Goal: Obtain resource: Obtain resource

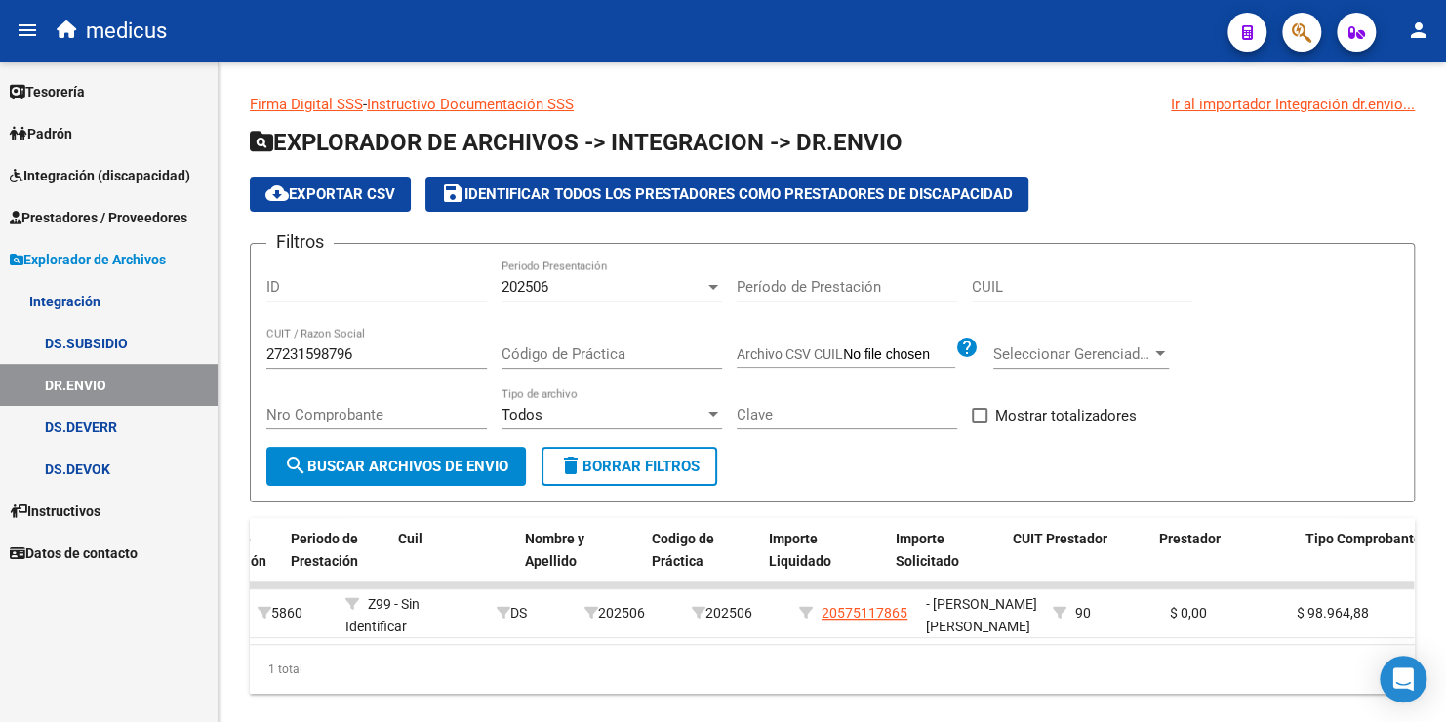
scroll to position [0, 401]
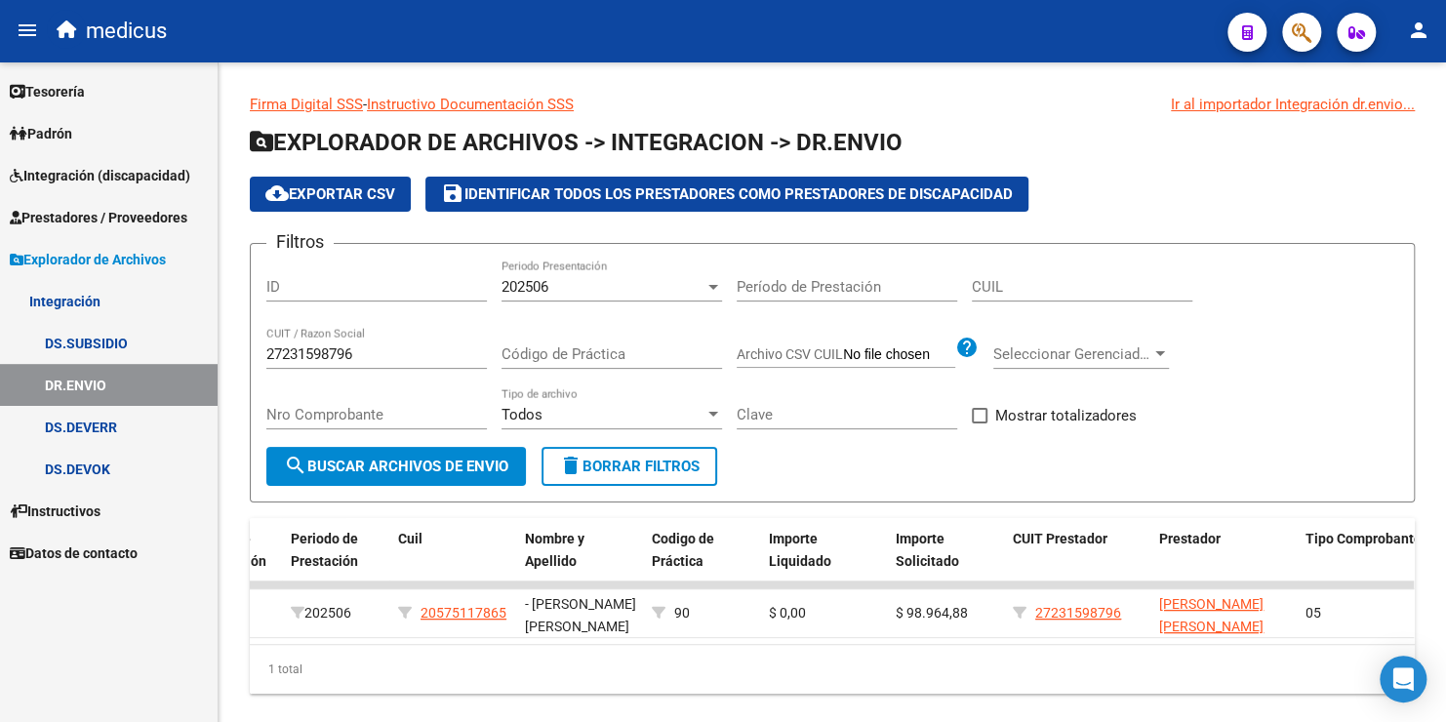
click at [47, 342] on link "DS.SUBSIDIO" at bounding box center [109, 343] width 218 height 42
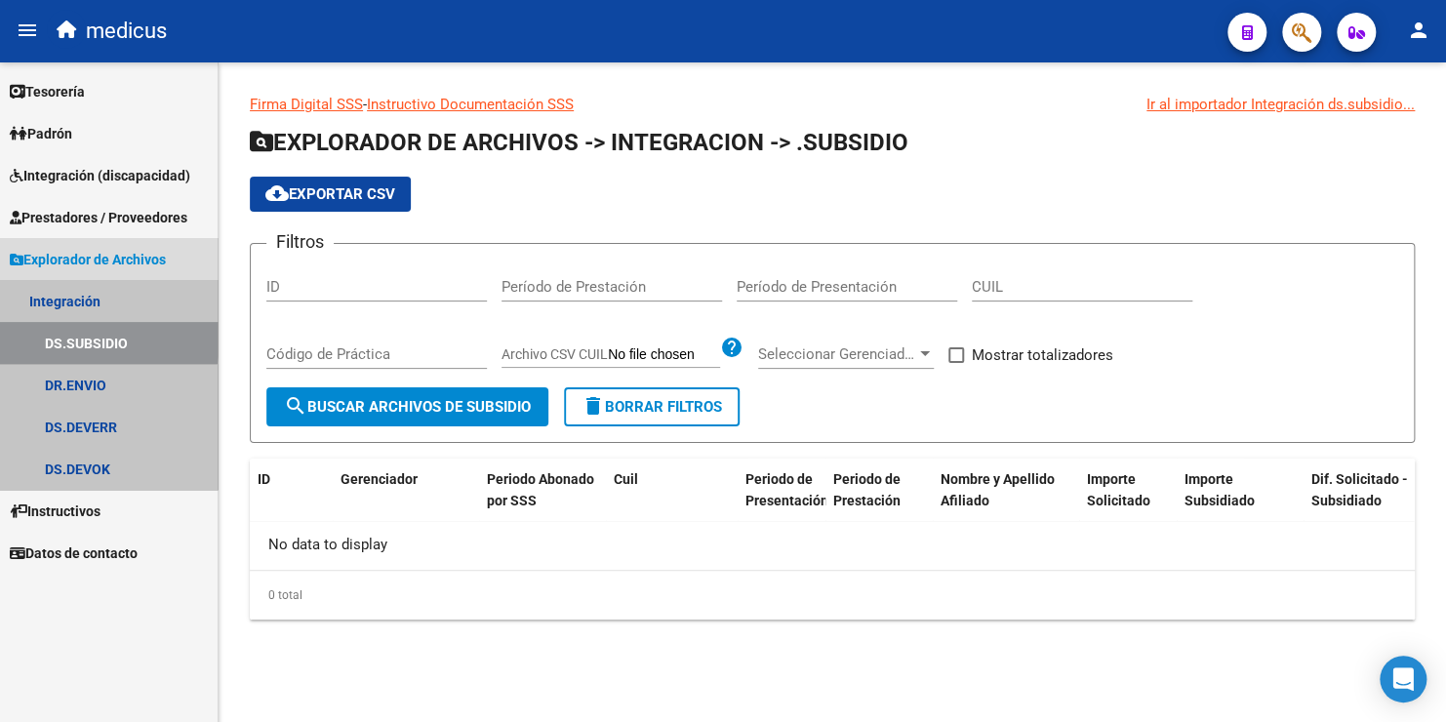
click at [43, 337] on link "DS.SUBSIDIO" at bounding box center [109, 343] width 218 height 42
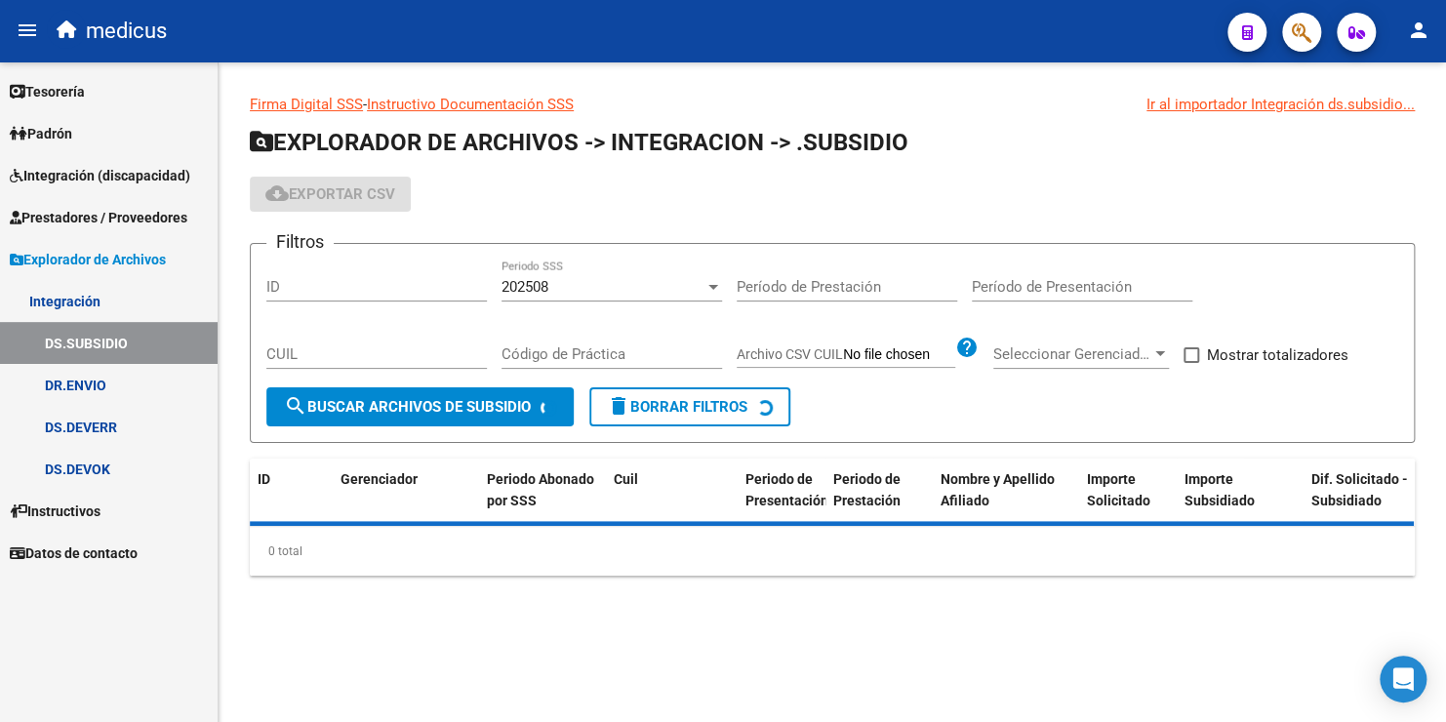
click at [43, 337] on link "DS.SUBSIDIO" at bounding box center [109, 343] width 218 height 42
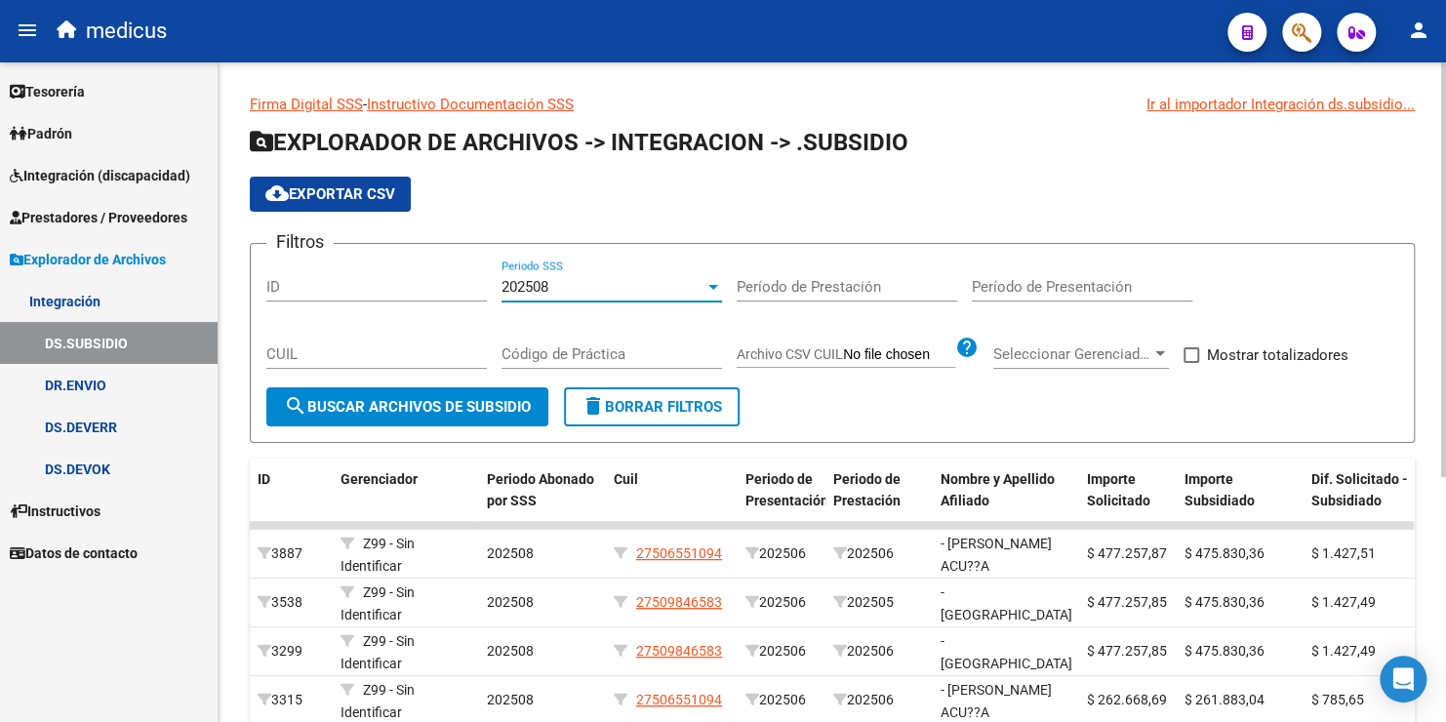
click at [560, 282] on div "202508" at bounding box center [602, 287] width 203 height 18
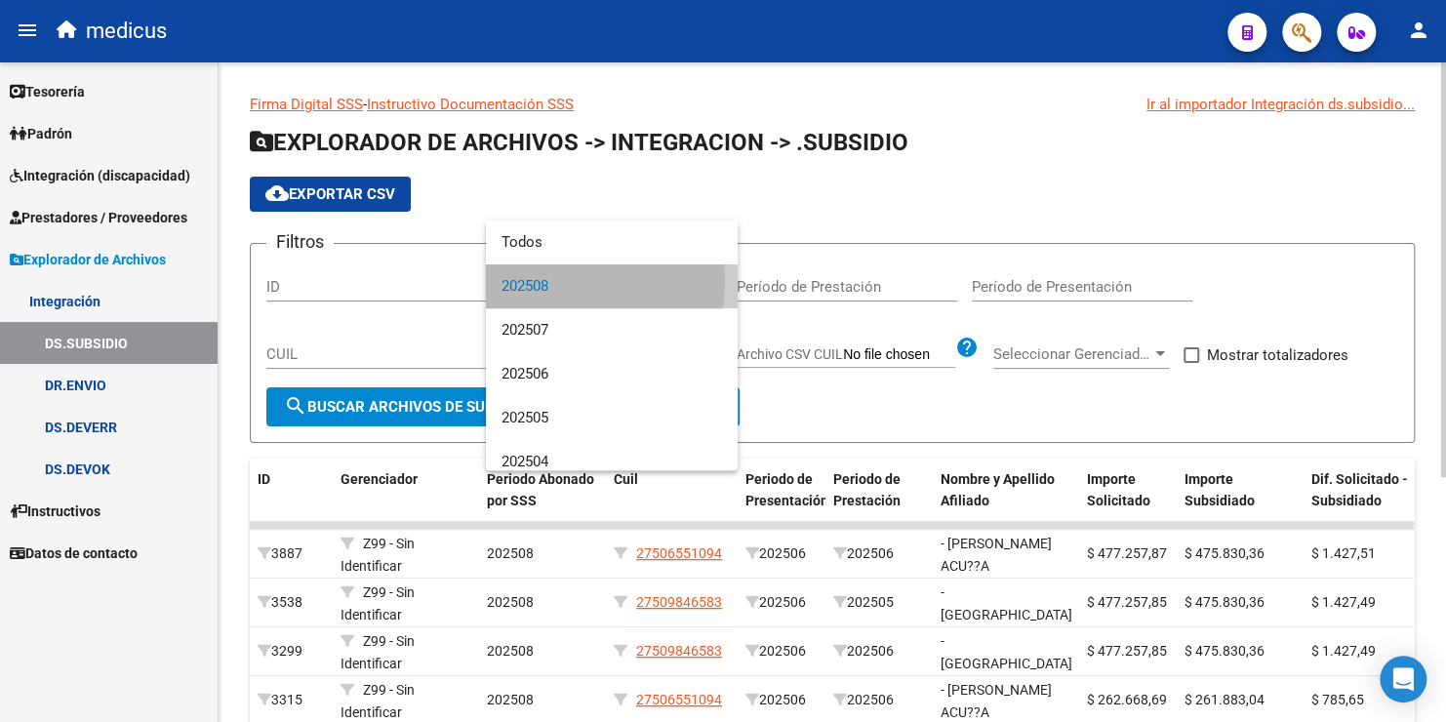
click at [560, 282] on span "202508" at bounding box center [611, 286] width 220 height 44
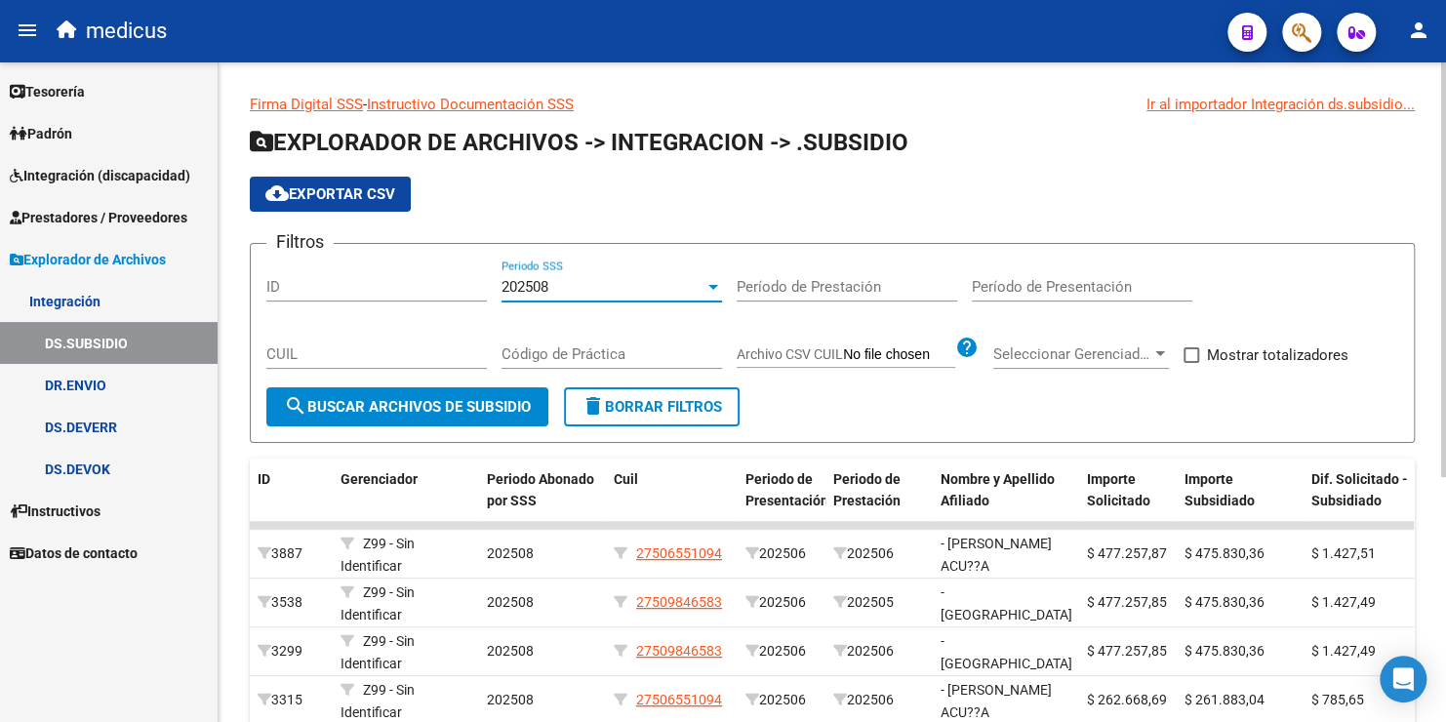
click at [329, 353] on input "CUIL" at bounding box center [376, 354] width 220 height 18
click at [443, 396] on button "search Buscar Archivos de Subsidio" at bounding box center [407, 406] width 282 height 39
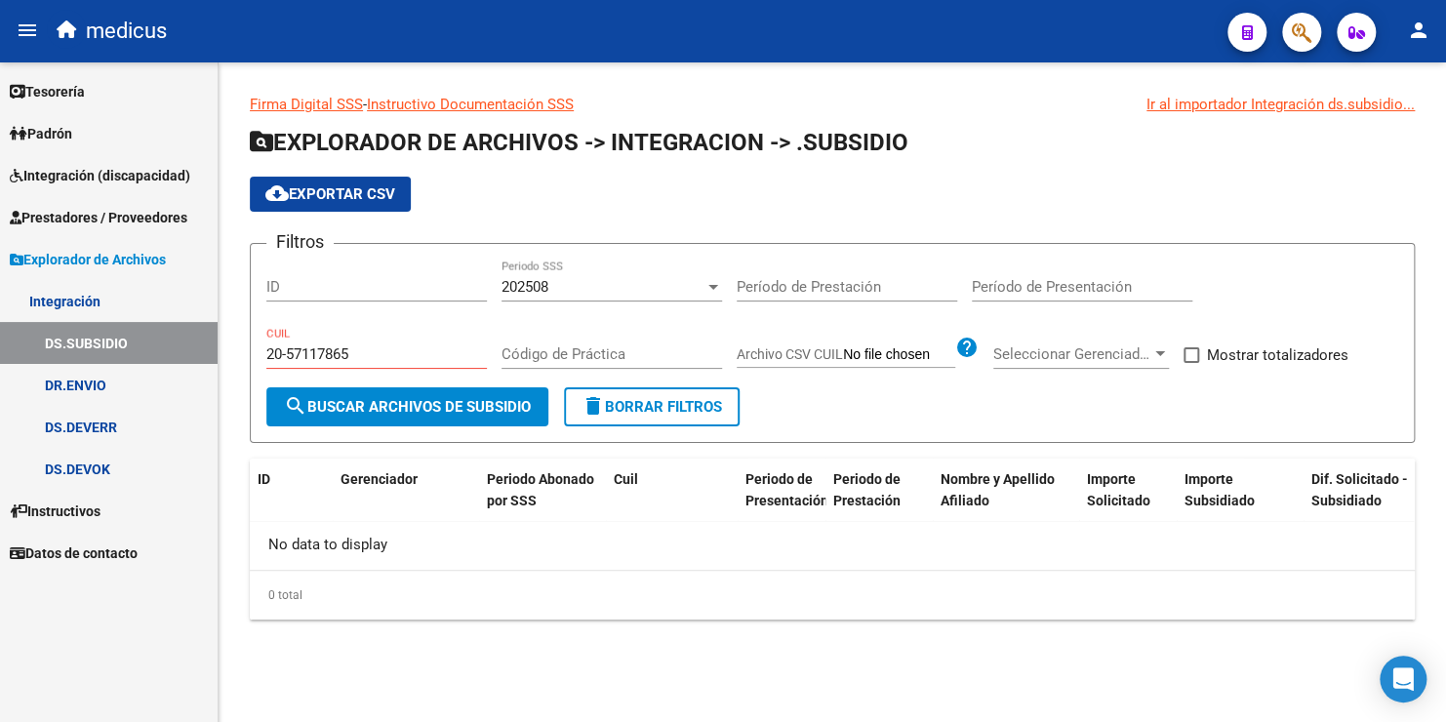
click at [344, 358] on input "20-57117865" at bounding box center [376, 354] width 220 height 18
click at [360, 413] on span "search Buscar Archivos de Subsidio" at bounding box center [407, 407] width 247 height 18
click at [291, 351] on input "20-57117865" at bounding box center [376, 354] width 220 height 18
click at [288, 350] on input "20-57117865" at bounding box center [376, 354] width 220 height 18
type input "20-57117865"
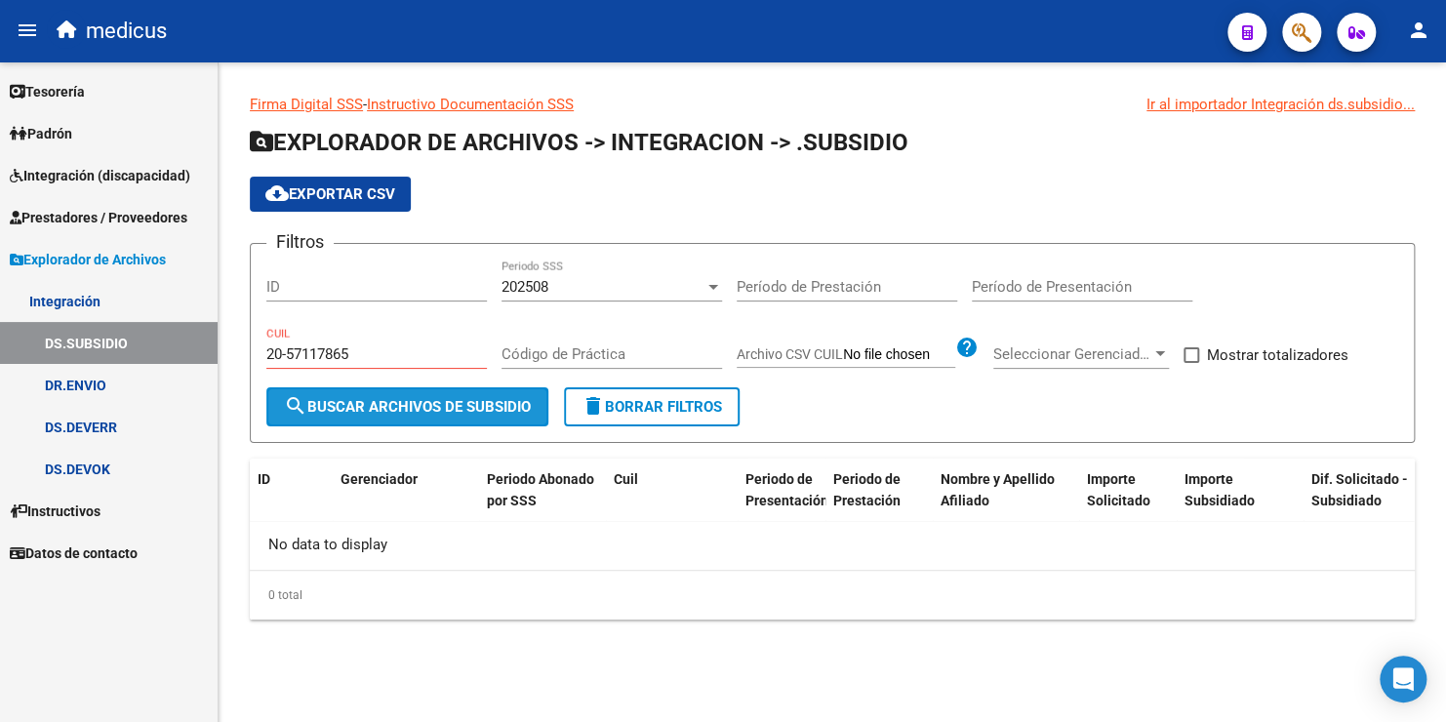
click at [386, 410] on span "search Buscar Archivos de Subsidio" at bounding box center [407, 407] width 247 height 18
drag, startPoint x: 360, startPoint y: 346, endPoint x: 65, endPoint y: 221, distance: 319.9
click at [0, 292] on html "menu medicus person Firma Express Tesorería Extractos Procesados (csv) Extracto…" at bounding box center [723, 361] width 1446 height 722
type input "20-57511786-5"
click at [388, 402] on span "search Buscar Archivos de Subsidio" at bounding box center [407, 407] width 247 height 18
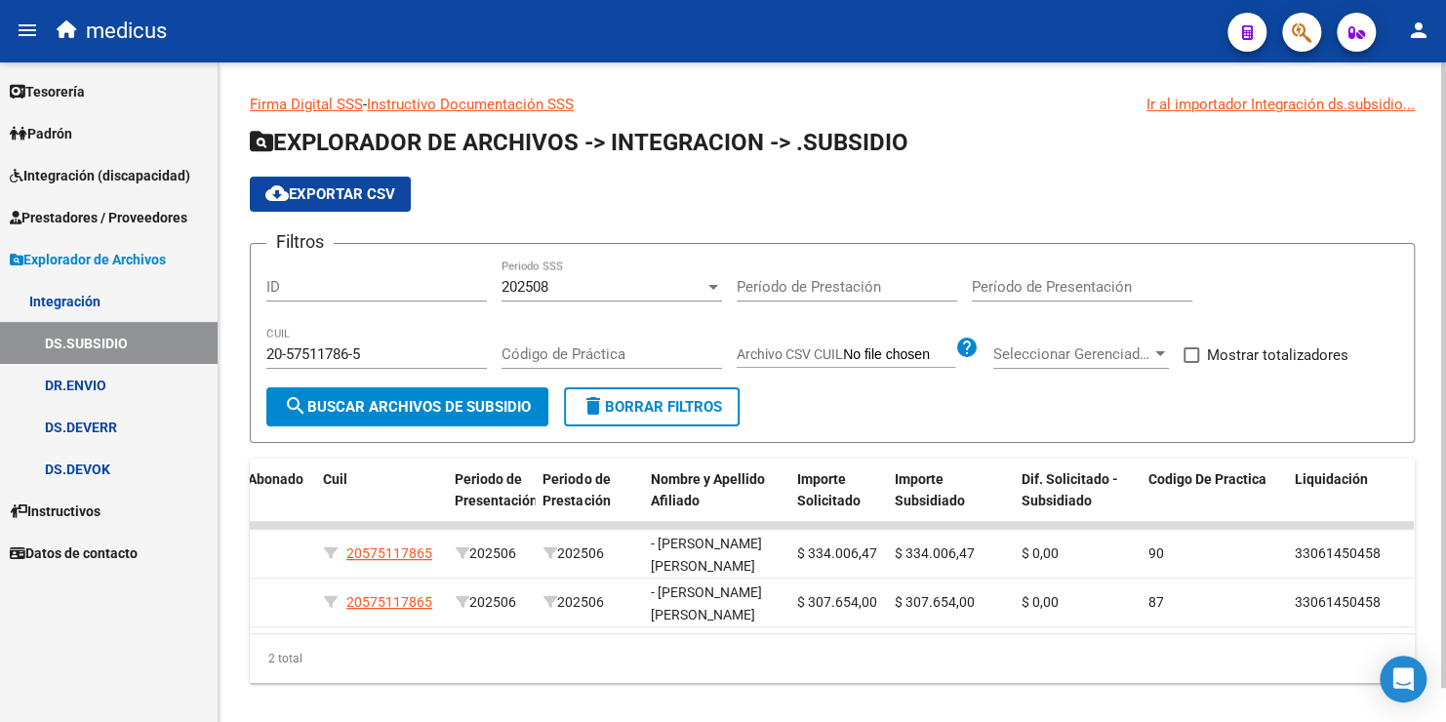
scroll to position [0, 456]
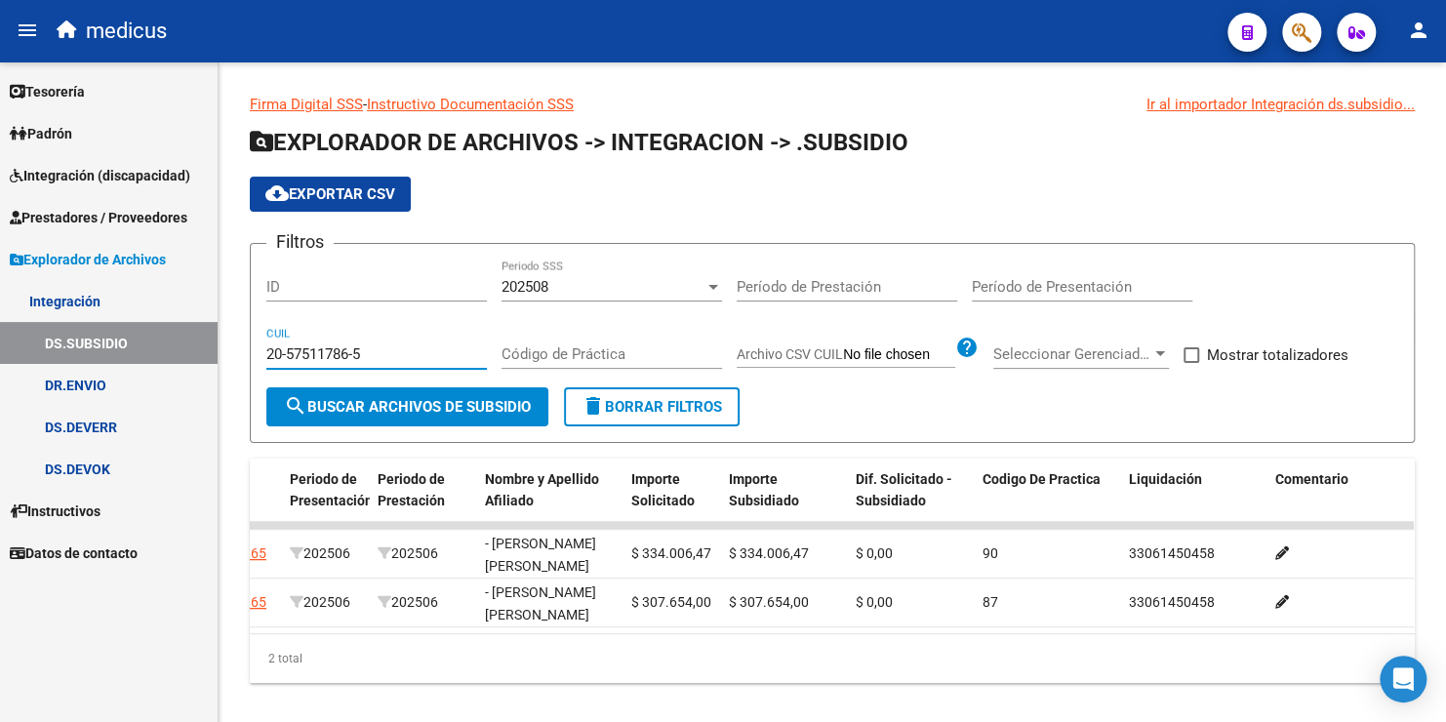
drag, startPoint x: 391, startPoint y: 355, endPoint x: 138, endPoint y: 338, distance: 254.1
click at [140, 340] on mat-sidenav-container "Firma Express Tesorería Extractos Procesados (csv) Extractos Originales (pdf) P…" at bounding box center [723, 391] width 1446 height 659
click at [94, 386] on link "DR.ENVIO" at bounding box center [109, 385] width 218 height 42
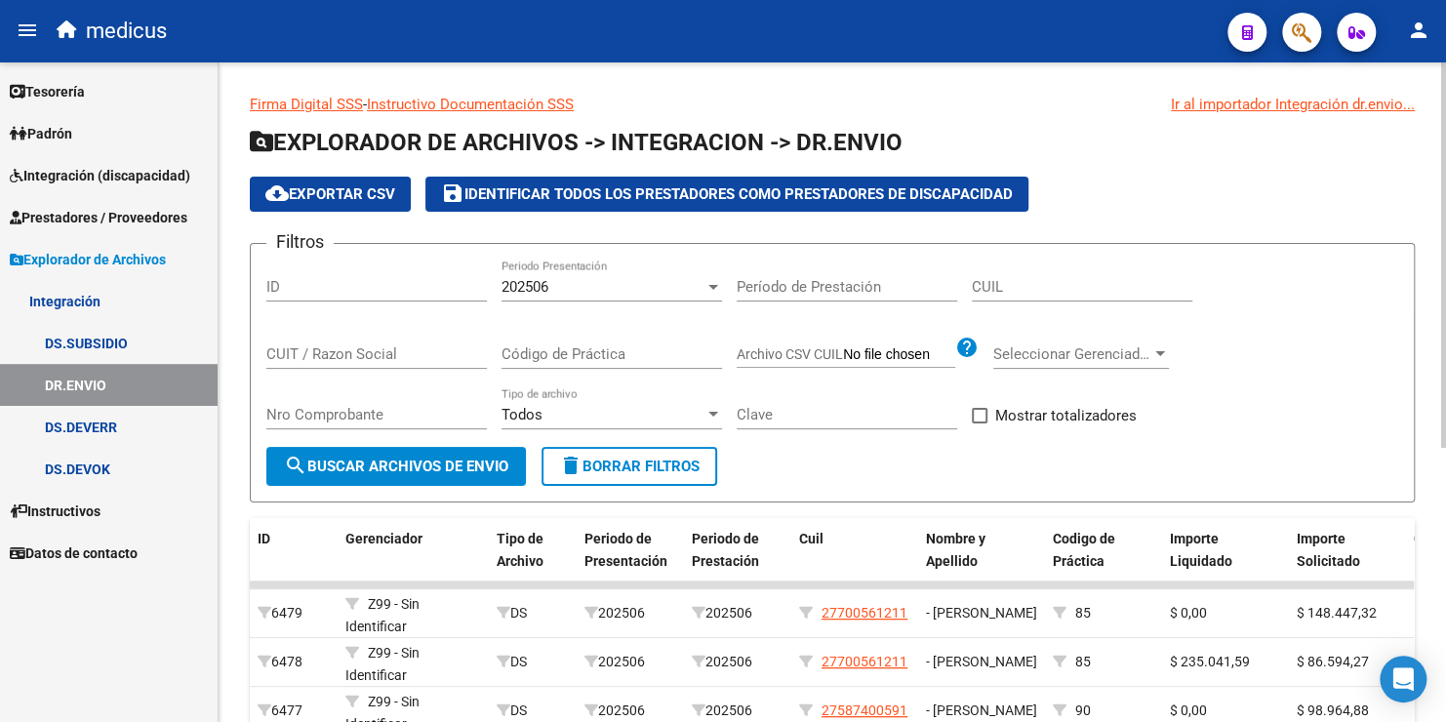
click at [322, 354] on input "CUIT / Razon Social" at bounding box center [376, 354] width 220 height 18
click at [1047, 281] on input "CUIL" at bounding box center [1082, 287] width 220 height 18
paste input "20-57511786-5"
type input "20-57511786-5"
click at [563, 299] on div "202506 Periodo Presentación" at bounding box center [611, 280] width 220 height 42
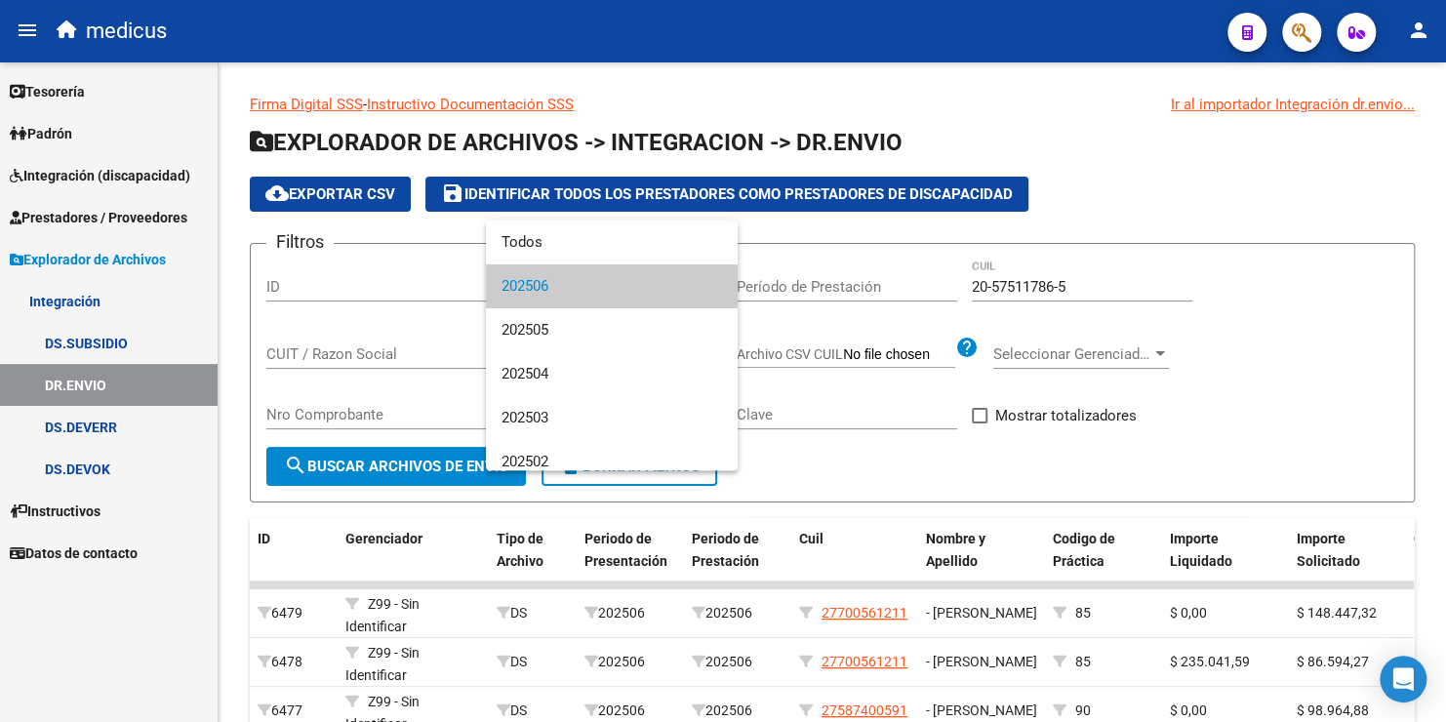
click at [564, 287] on span "202506" at bounding box center [611, 286] width 220 height 44
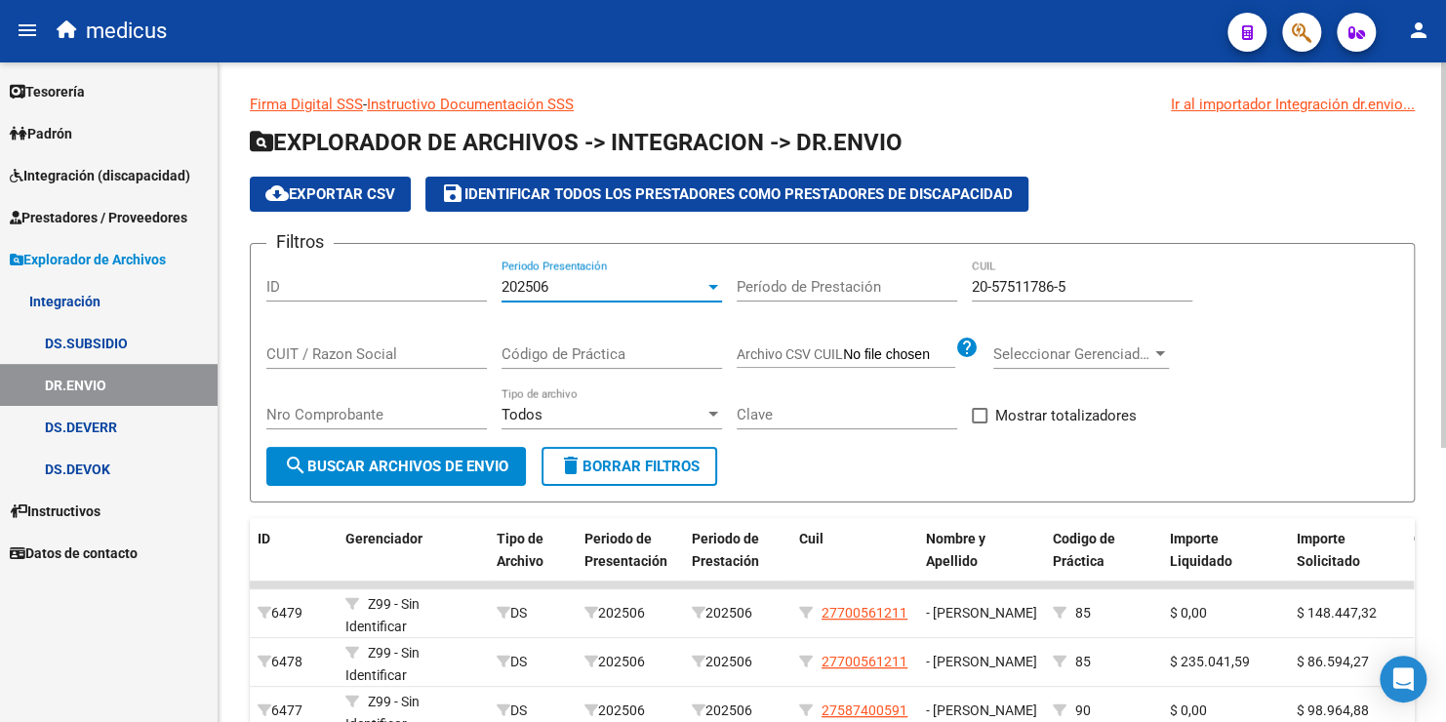
click at [425, 461] on span "search Buscar Archivos de Envio" at bounding box center [396, 466] width 224 height 18
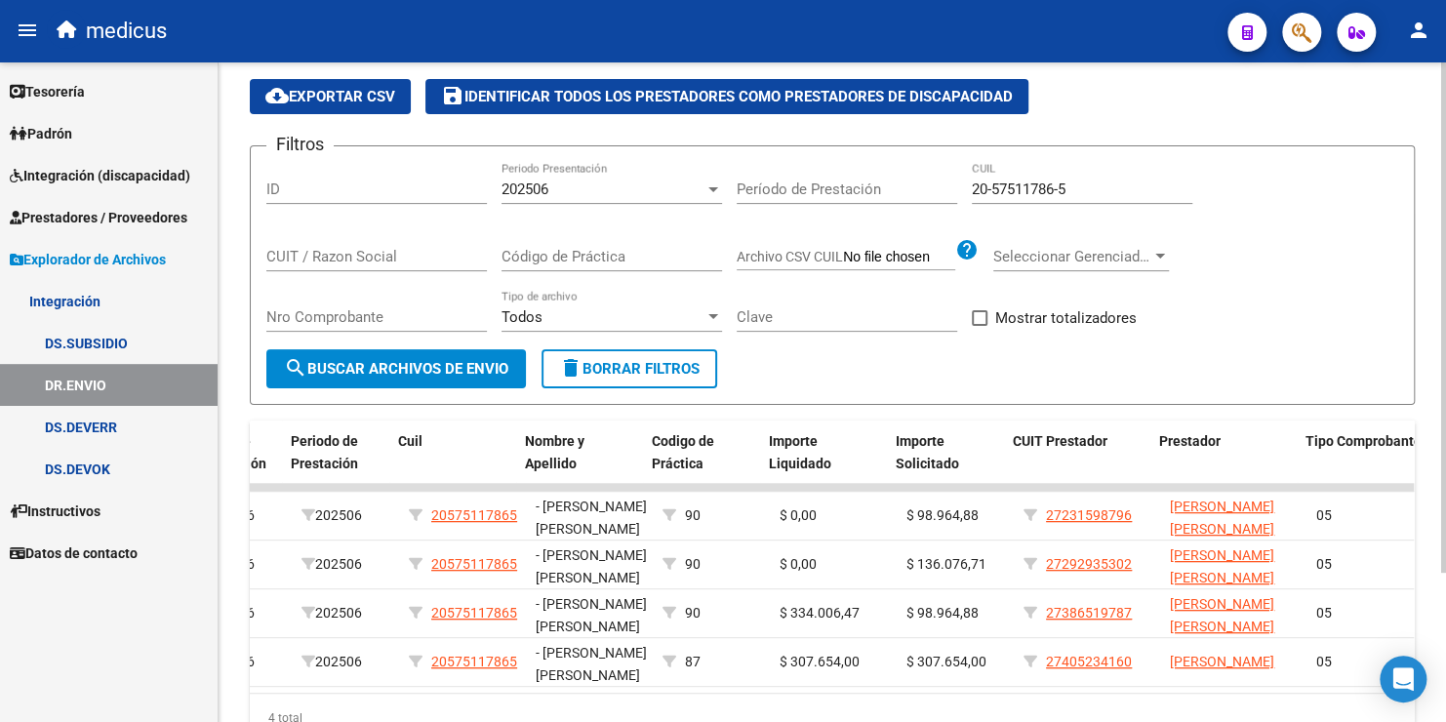
scroll to position [0, 402]
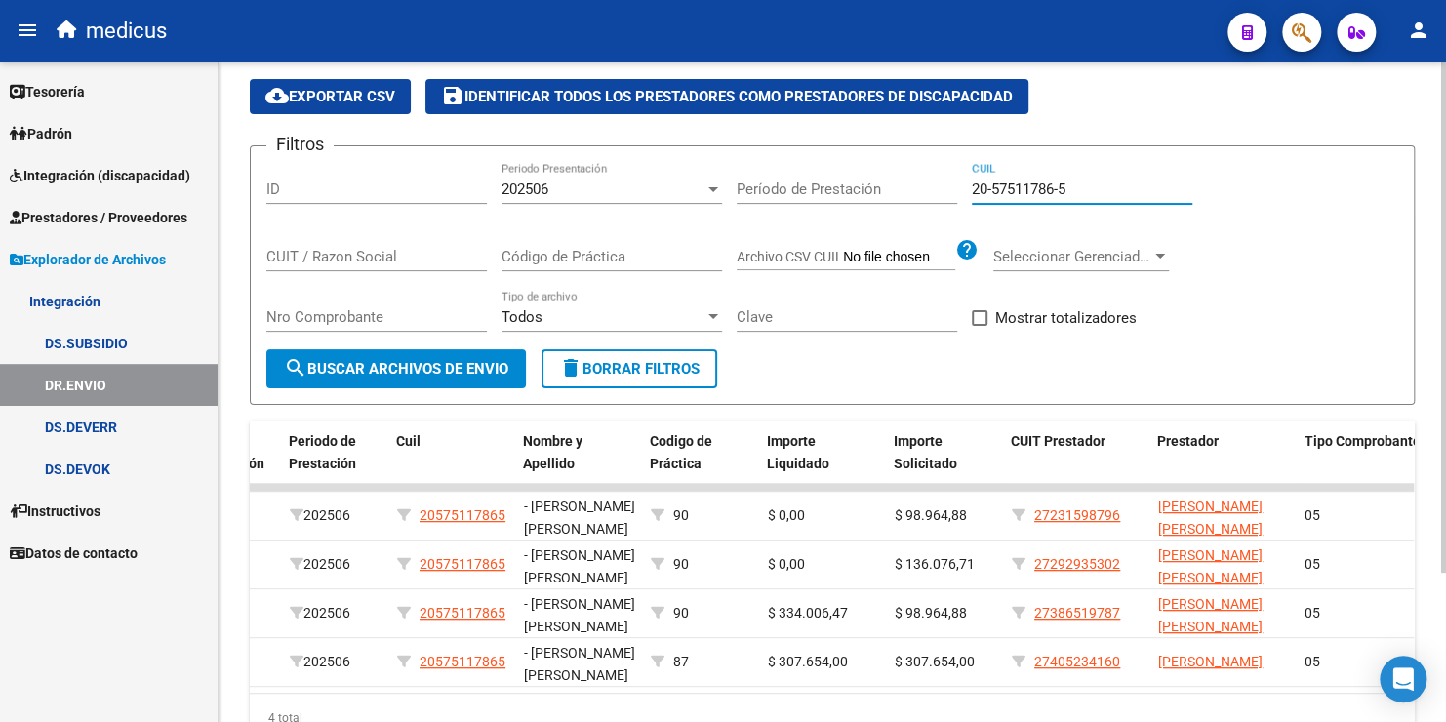
drag, startPoint x: 1090, startPoint y: 191, endPoint x: 878, endPoint y: 187, distance: 211.7
click at [893, 187] on div "Filtros ID 202506 Periodo Presentación Período de Prestación 20-57511786-5 CUIL…" at bounding box center [831, 255] width 1131 height 187
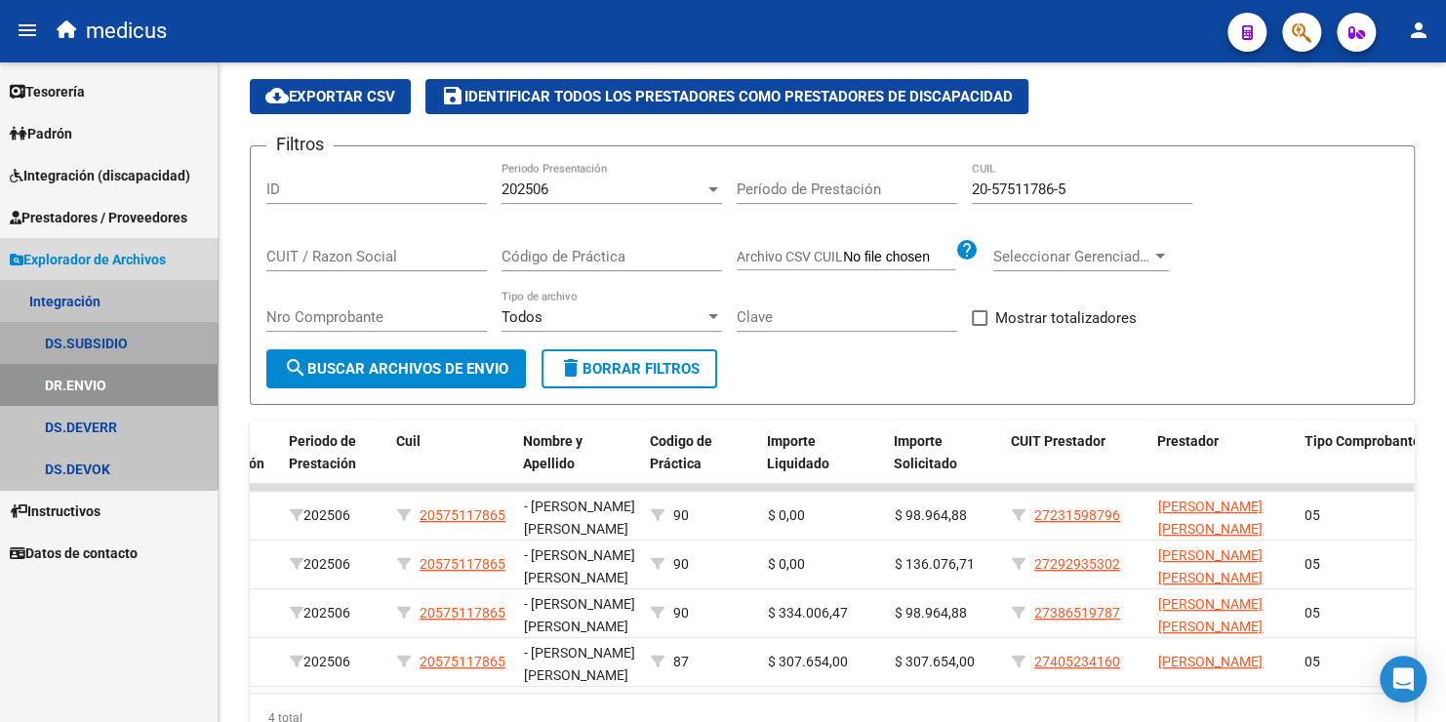
click at [98, 348] on link "DS.SUBSIDIO" at bounding box center [109, 343] width 218 height 42
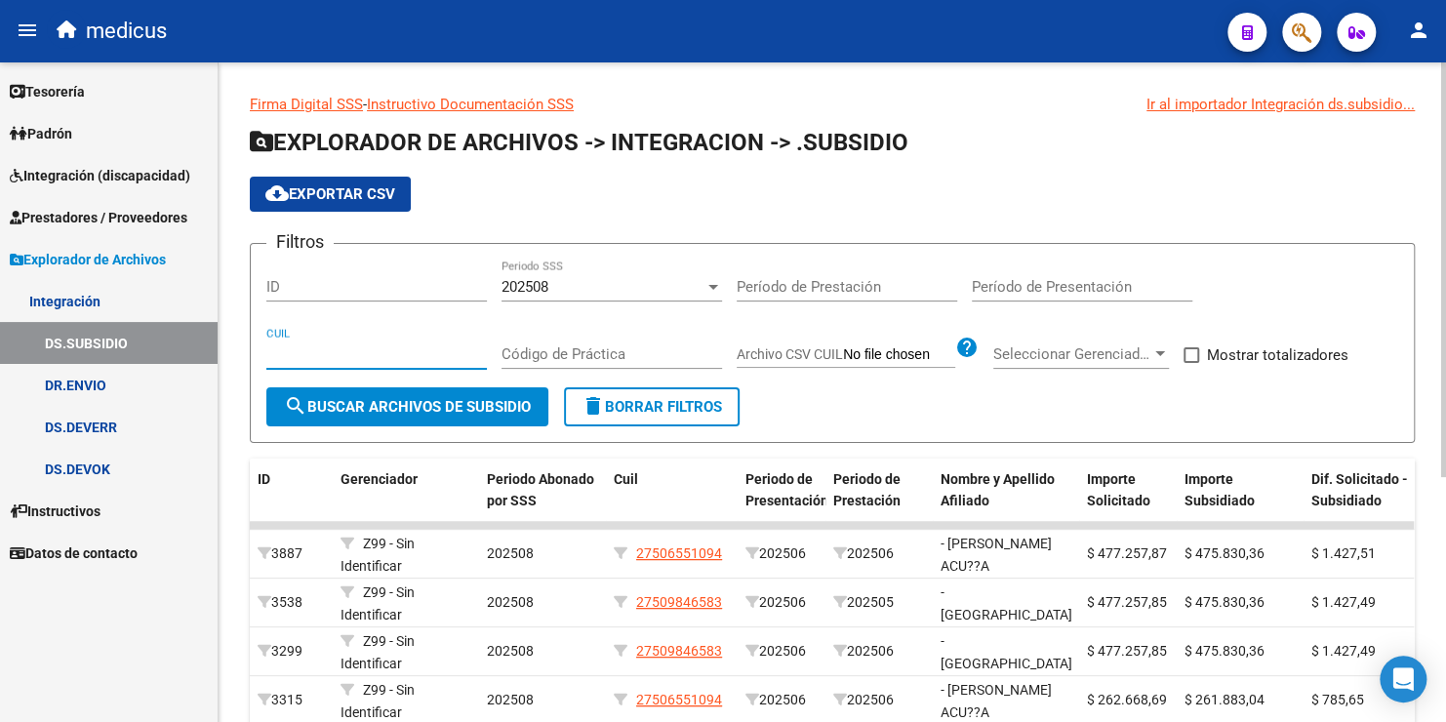
click at [347, 351] on input "CUIL" at bounding box center [376, 354] width 220 height 18
paste input "20-57511786-5"
type input "20-57511786-5"
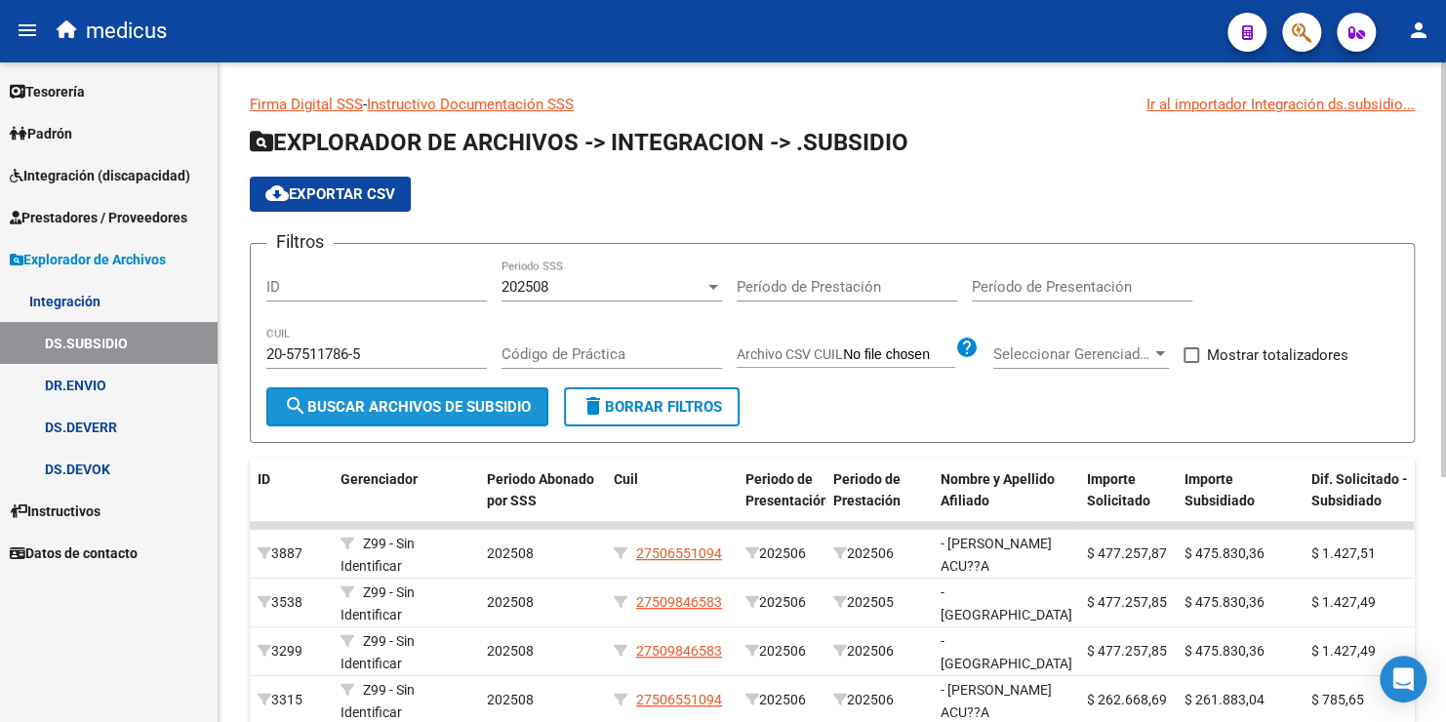
click at [404, 408] on span "search Buscar Archivos de Subsidio" at bounding box center [407, 407] width 247 height 18
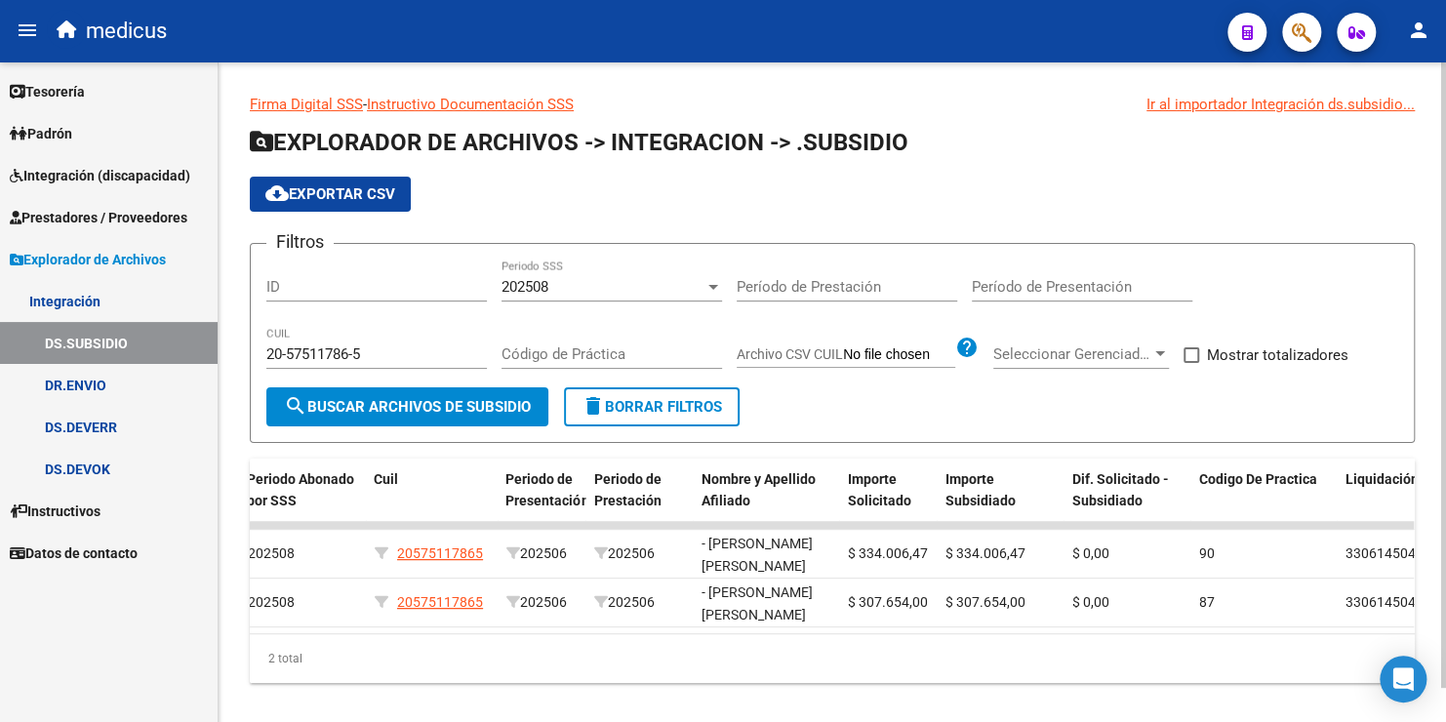
scroll to position [0, 240]
click at [628, 291] on div "202508" at bounding box center [602, 287] width 203 height 18
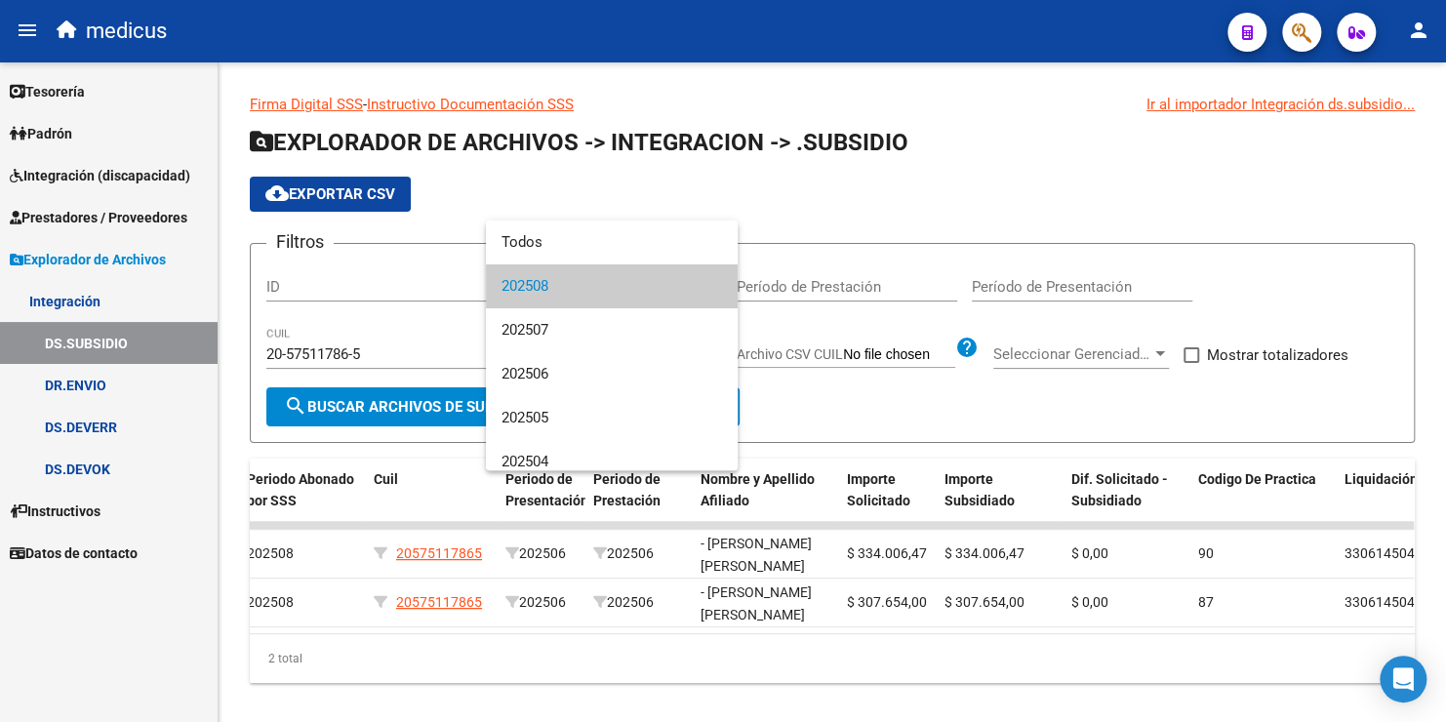
drag, startPoint x: 906, startPoint y: 639, endPoint x: 958, endPoint y: 639, distance: 51.7
click at [958, 639] on div at bounding box center [723, 361] width 1446 height 722
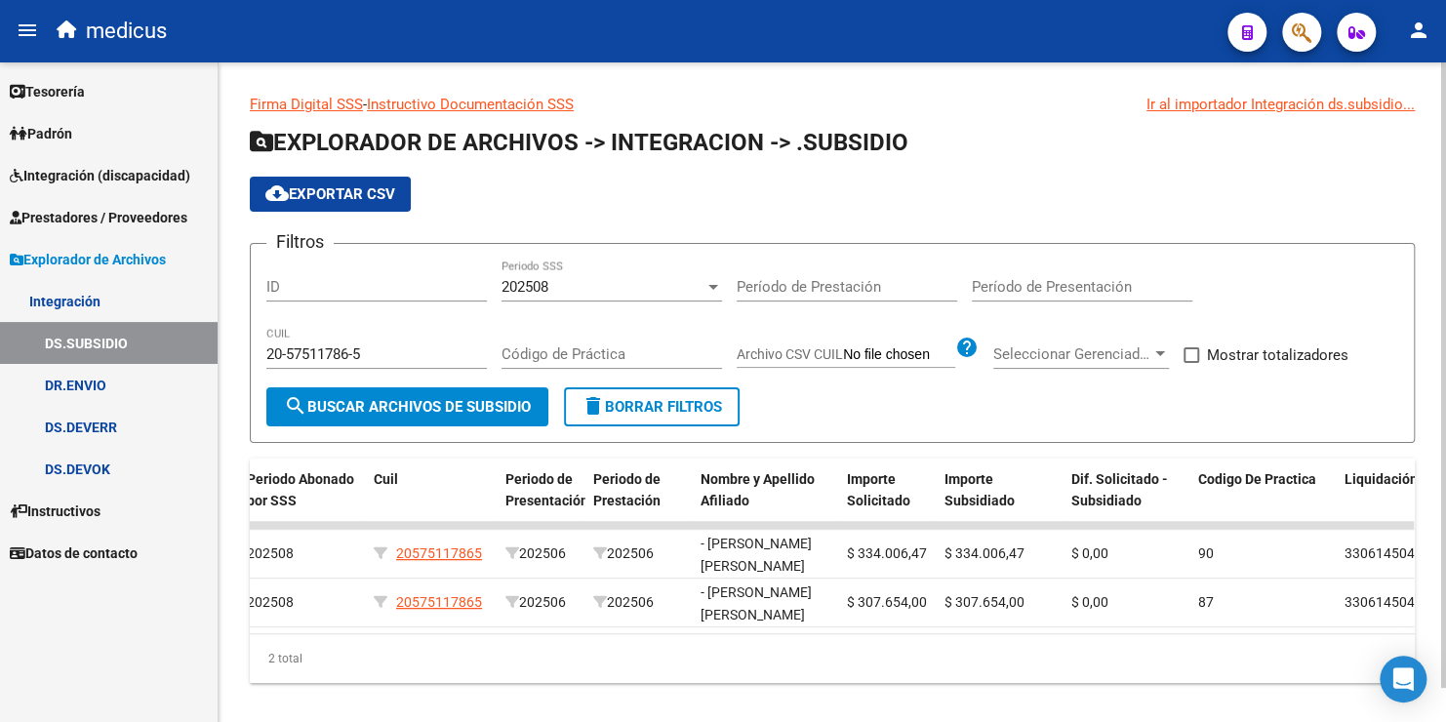
click at [625, 281] on div "202508" at bounding box center [602, 287] width 203 height 18
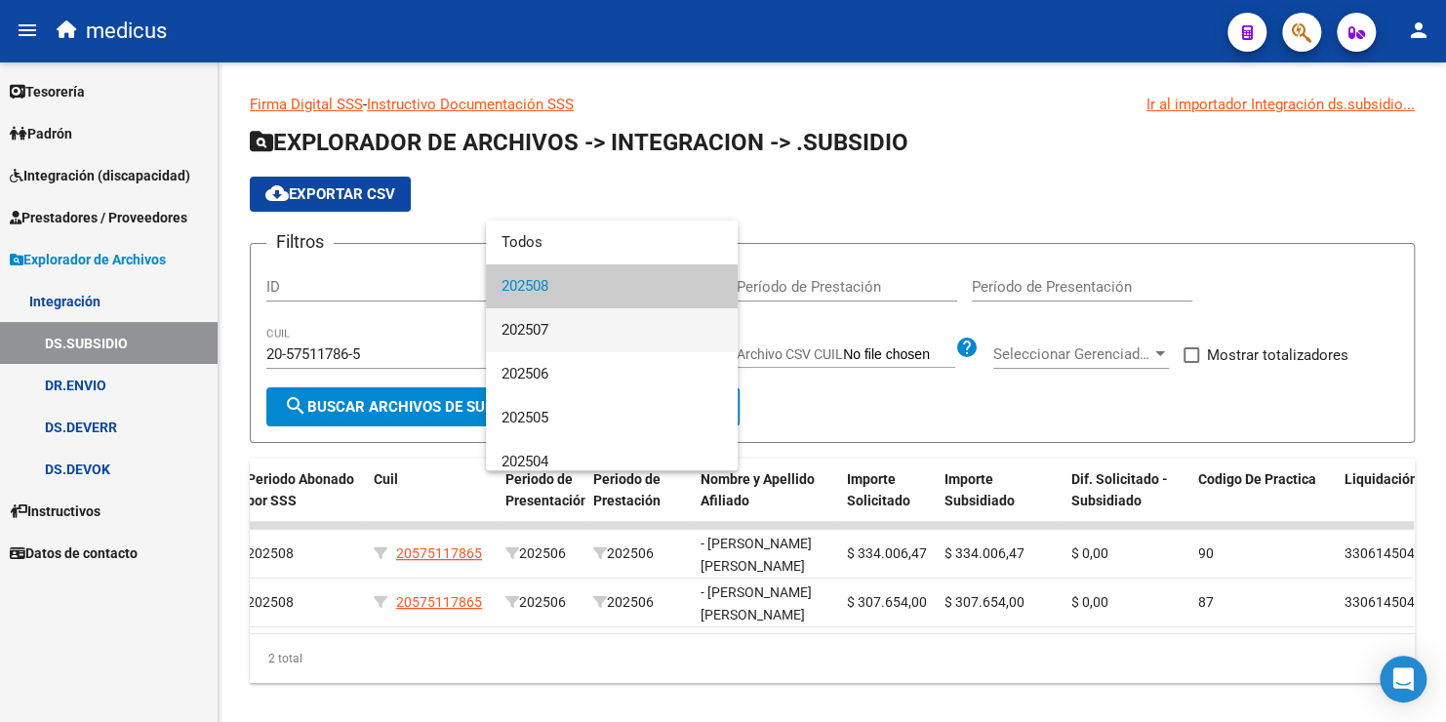
click at [586, 332] on span "202507" at bounding box center [611, 330] width 220 height 44
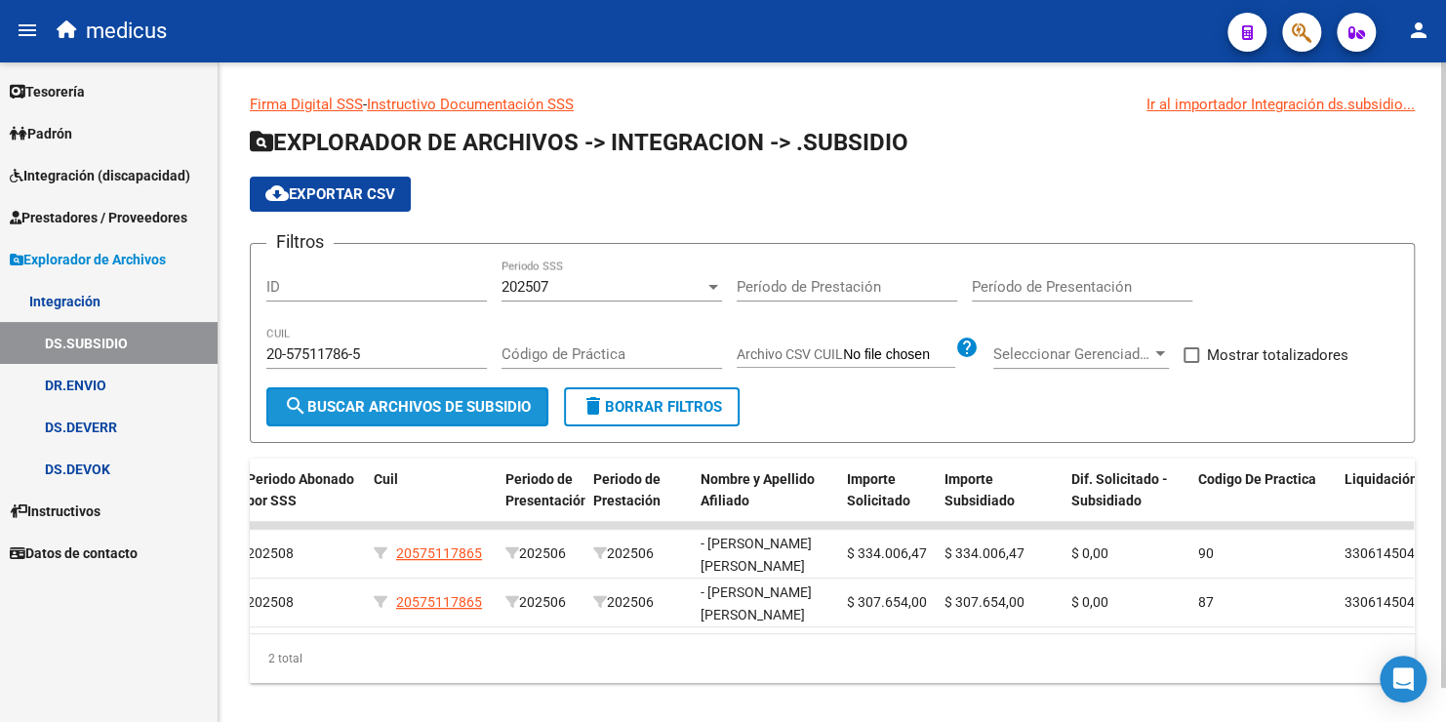
click at [474, 411] on span "search Buscar Archivos de Subsidio" at bounding box center [407, 407] width 247 height 18
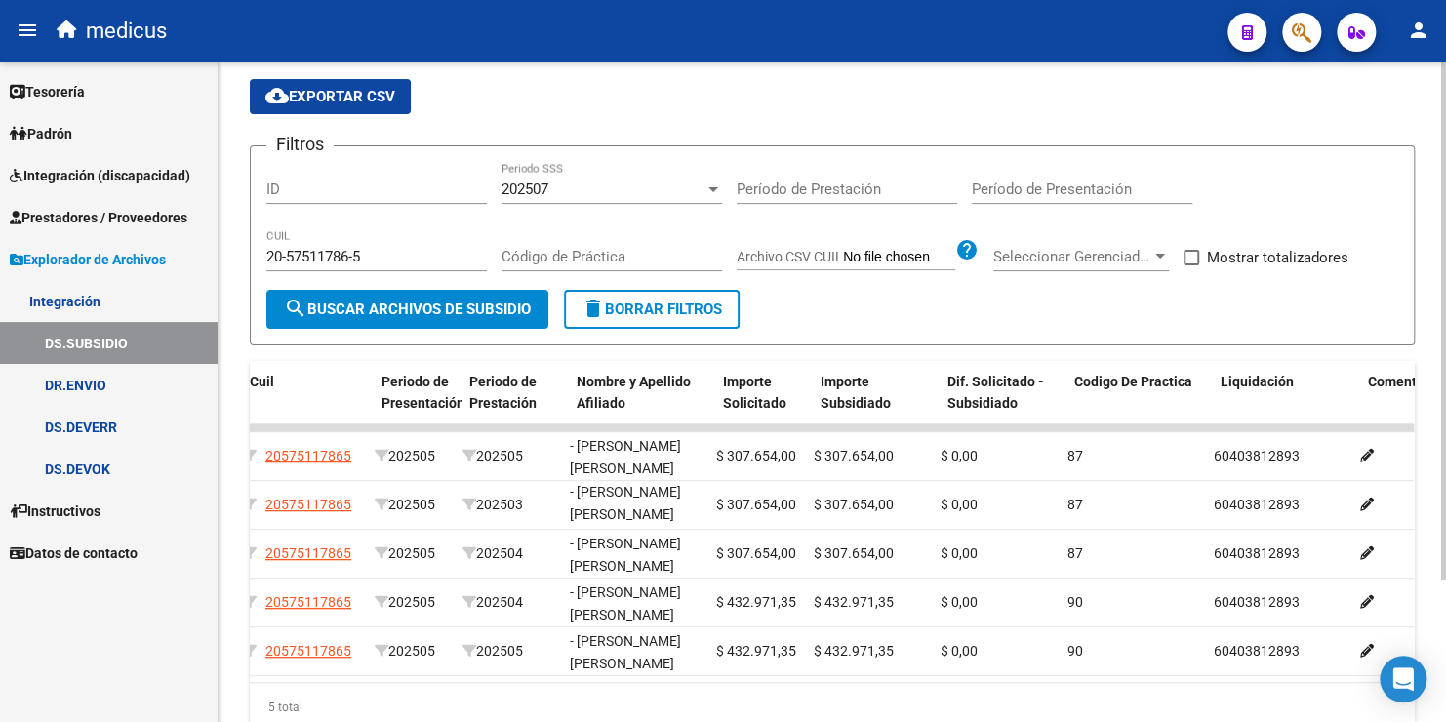
scroll to position [0, 363]
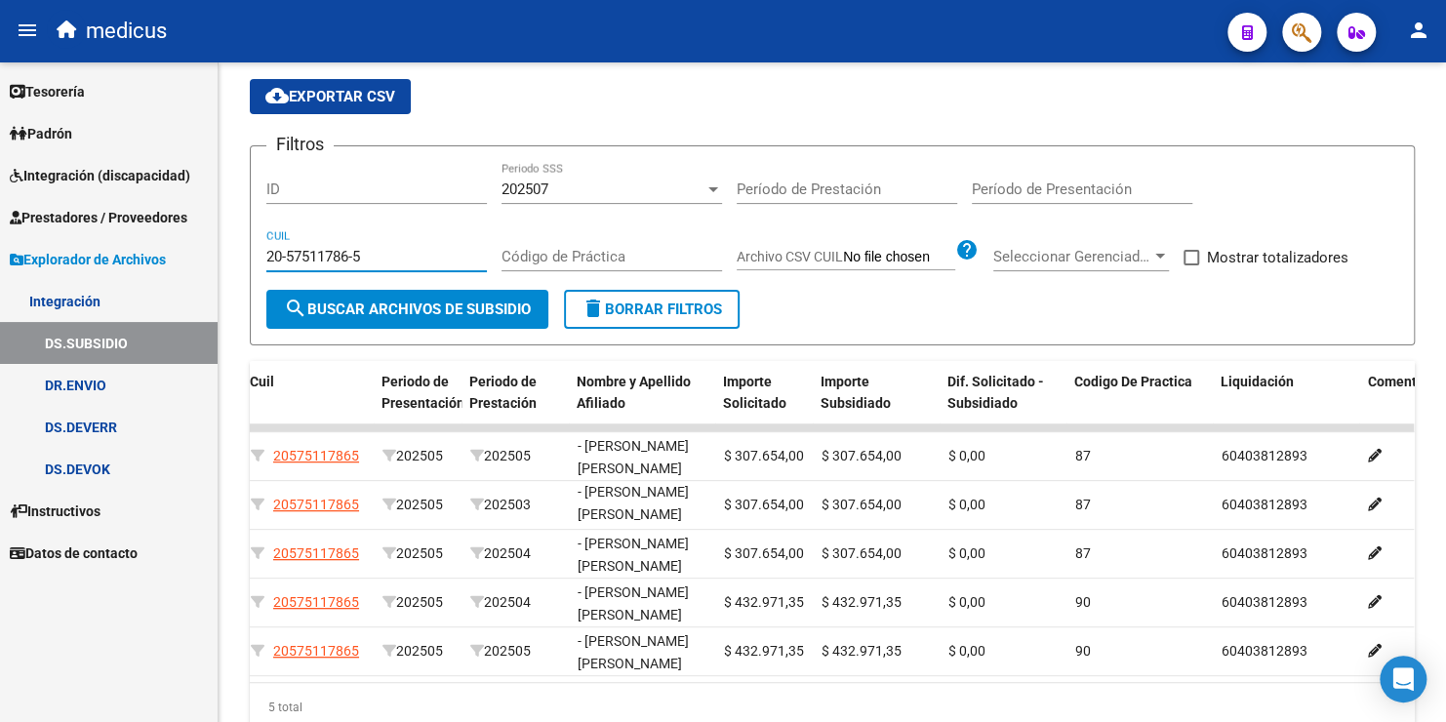
drag, startPoint x: 376, startPoint y: 254, endPoint x: 159, endPoint y: 232, distance: 217.6
click at [159, 232] on mat-sidenav-container "Firma Express Tesorería Extractos Procesados (csv) Extractos Originales (pdf) P…" at bounding box center [723, 391] width 1446 height 659
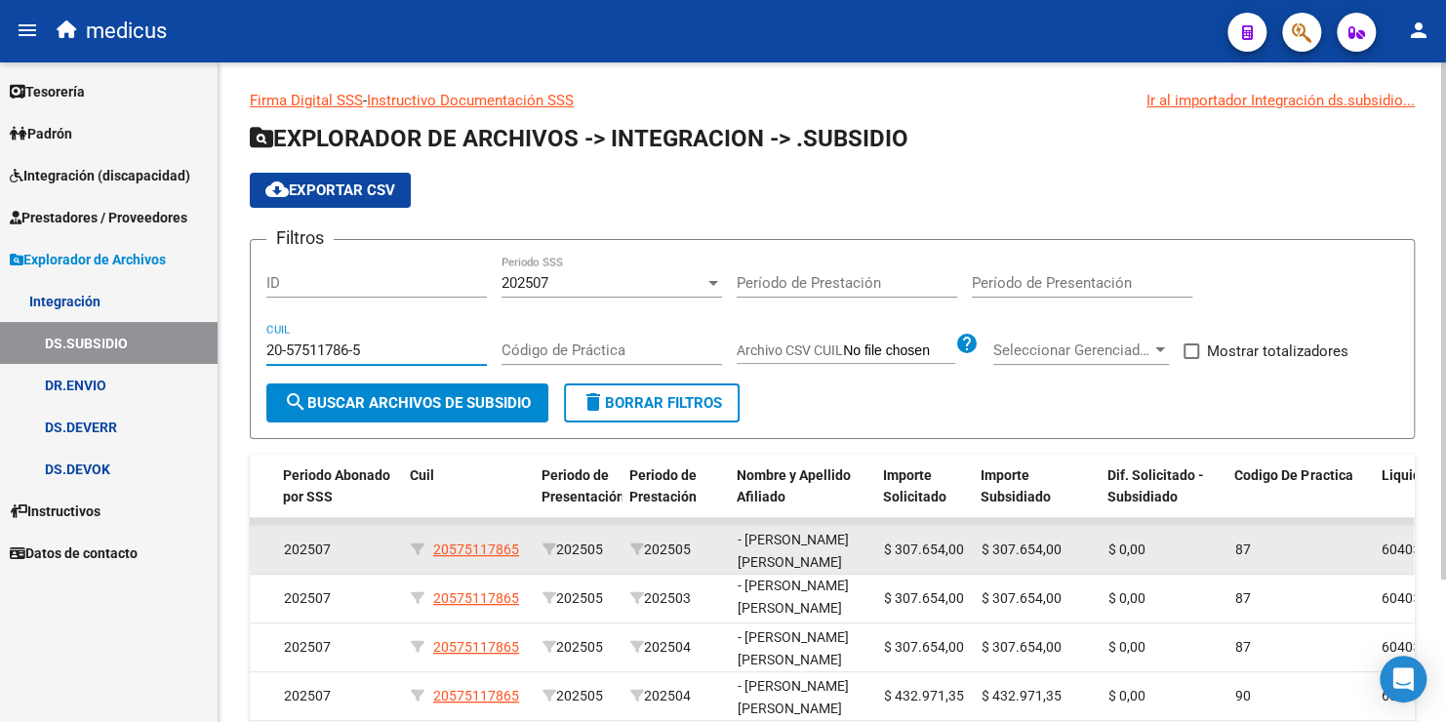
scroll to position [0, 0]
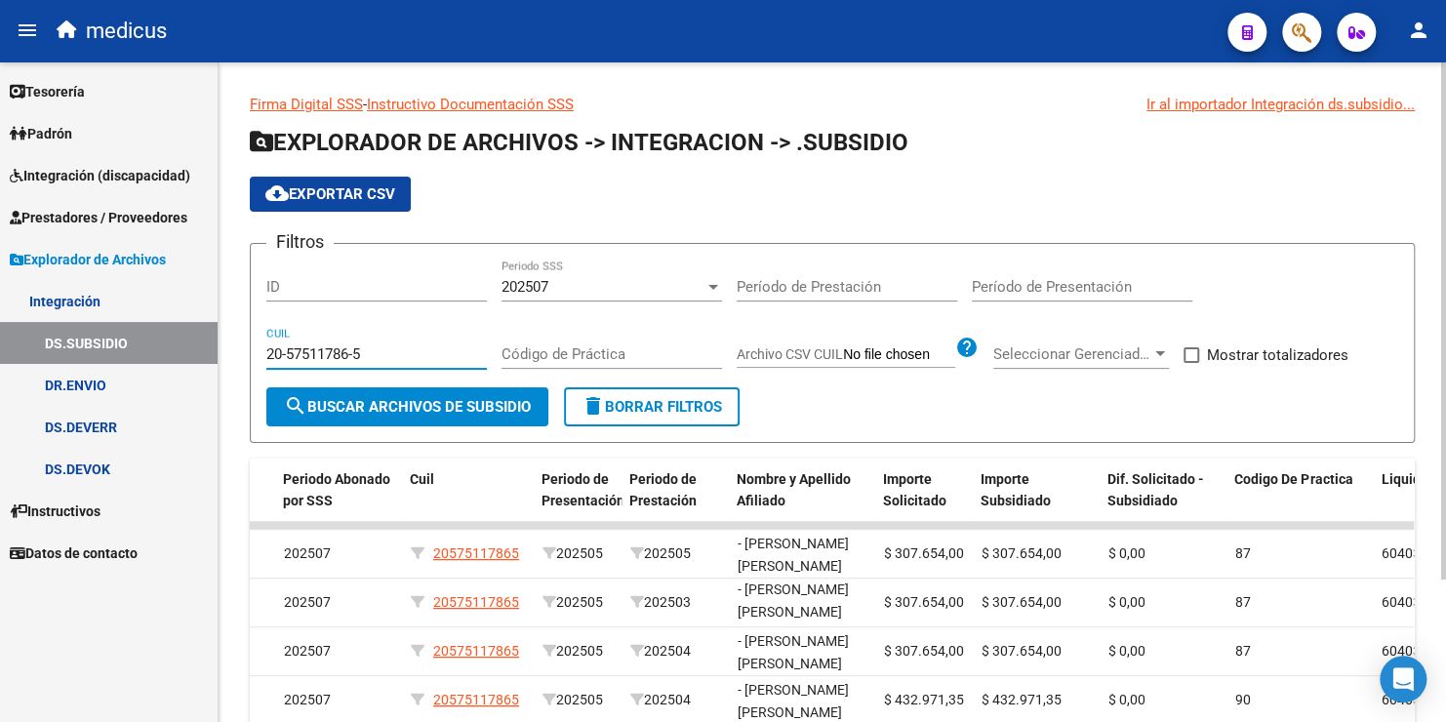
click at [604, 286] on div "202507" at bounding box center [602, 287] width 203 height 18
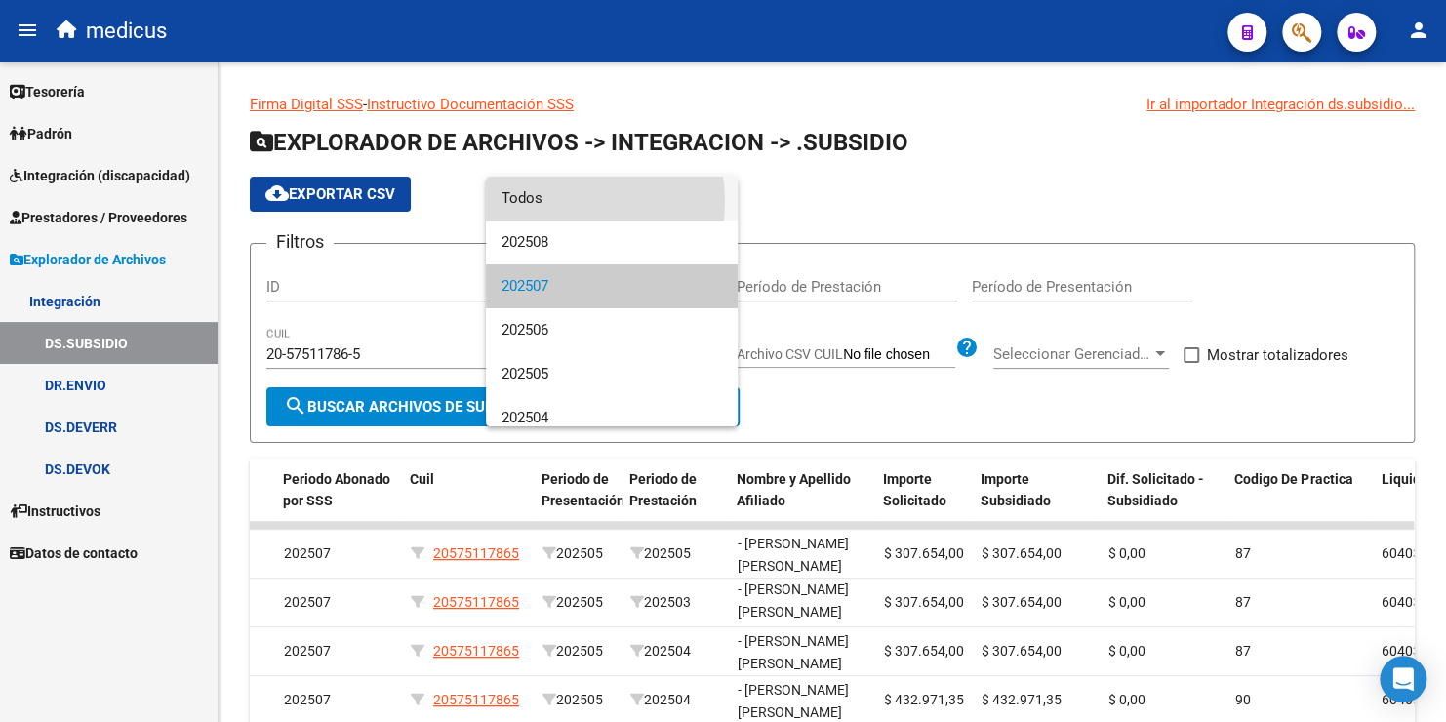
click at [565, 201] on span "Todos" at bounding box center [611, 199] width 220 height 44
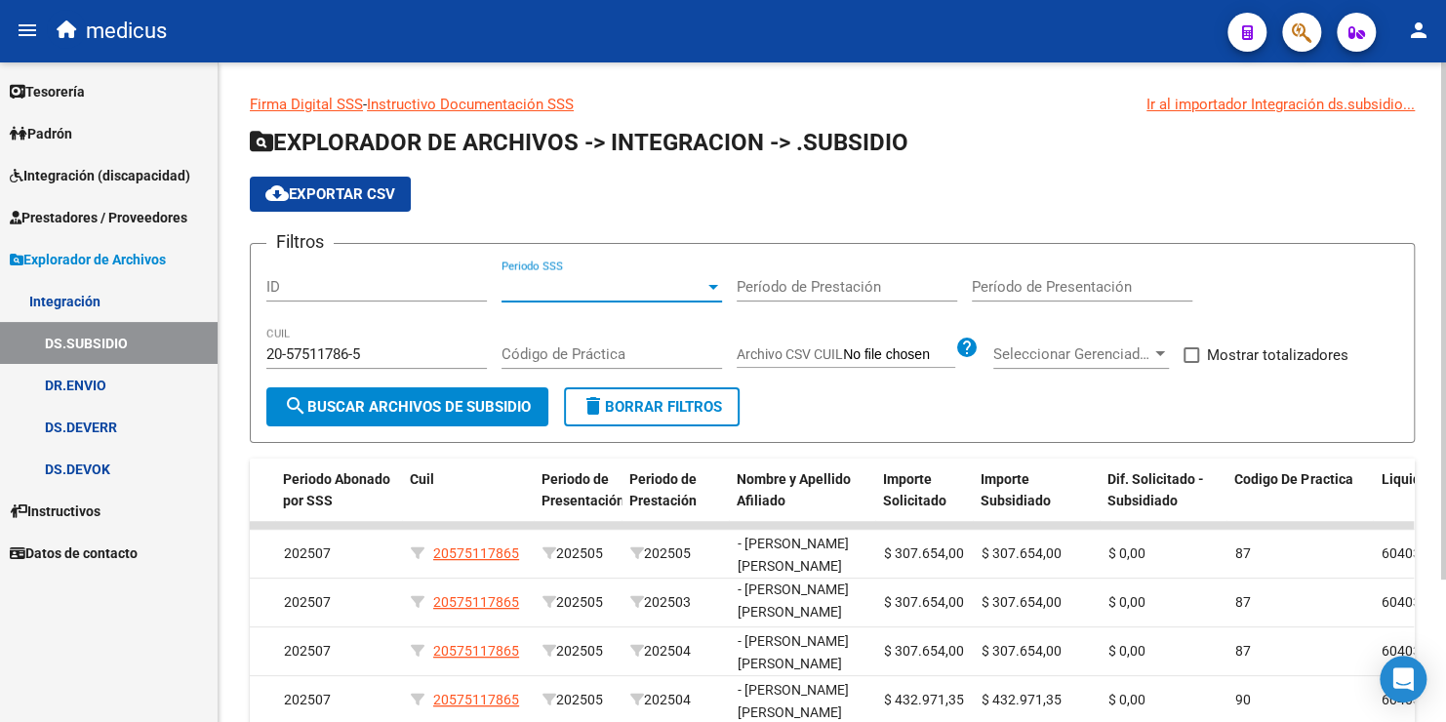
click at [408, 408] on span "search Buscar Archivos de Subsidio" at bounding box center [407, 407] width 247 height 18
click at [356, 185] on span "cloud_download Exportar CSV" at bounding box center [330, 194] width 130 height 18
drag, startPoint x: 377, startPoint y: 356, endPoint x: 253, endPoint y: 343, distance: 125.5
click at [253, 343] on form "Filtros ID Periodo SSS Periodo SSS Período de Prestación Período de Presentació…" at bounding box center [832, 343] width 1165 height 200
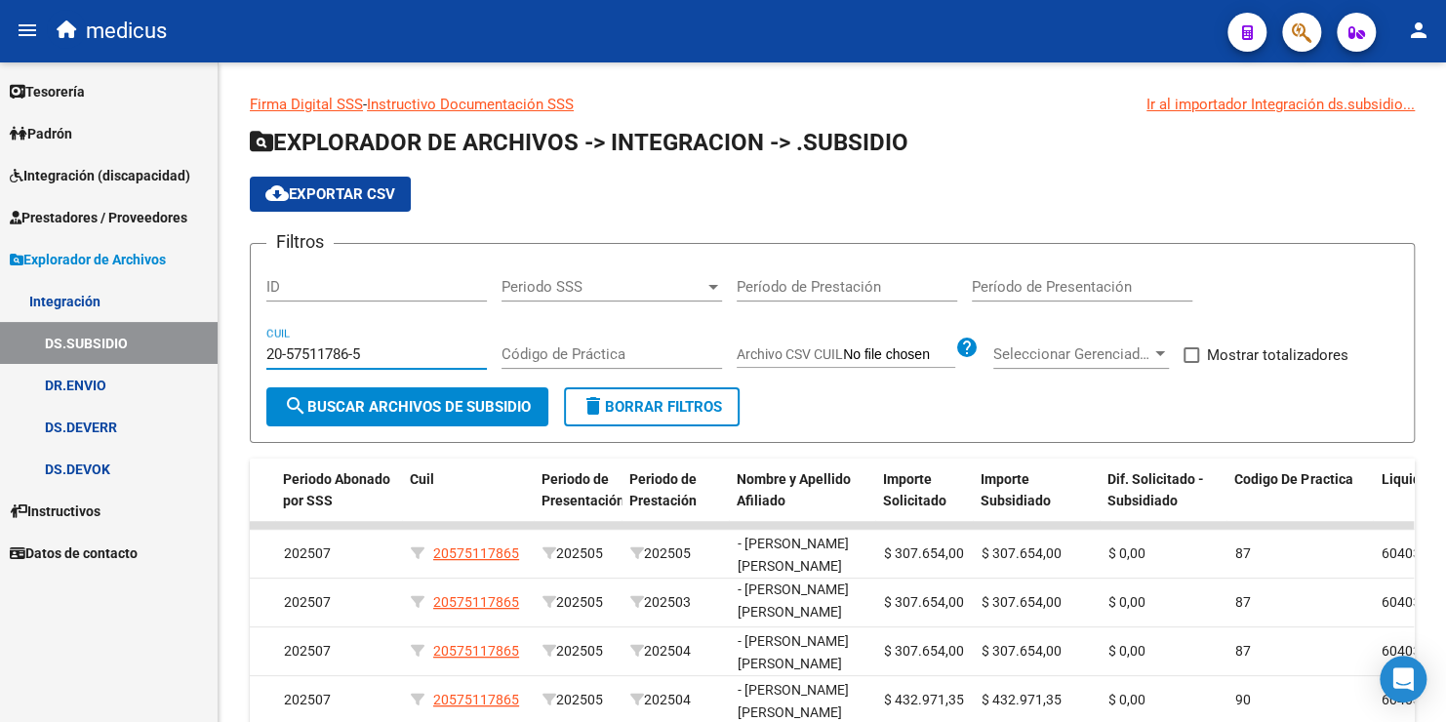
click at [129, 385] on link "DR.ENVIO" at bounding box center [109, 385] width 218 height 42
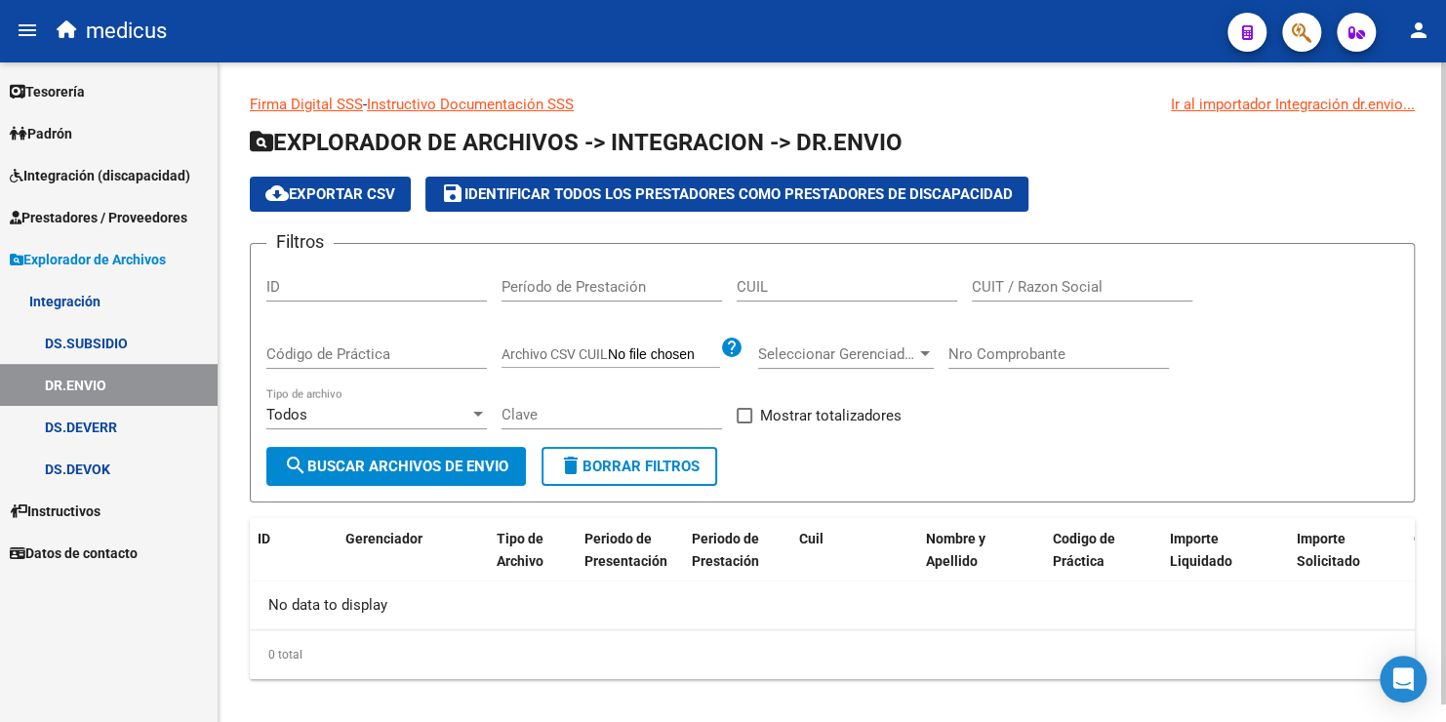
click at [762, 285] on input "CUIL" at bounding box center [846, 287] width 220 height 18
paste input "20-57511786-5"
type input "20-57511786-5"
click at [399, 462] on span "search Buscar Archivos de Envio" at bounding box center [396, 466] width 224 height 18
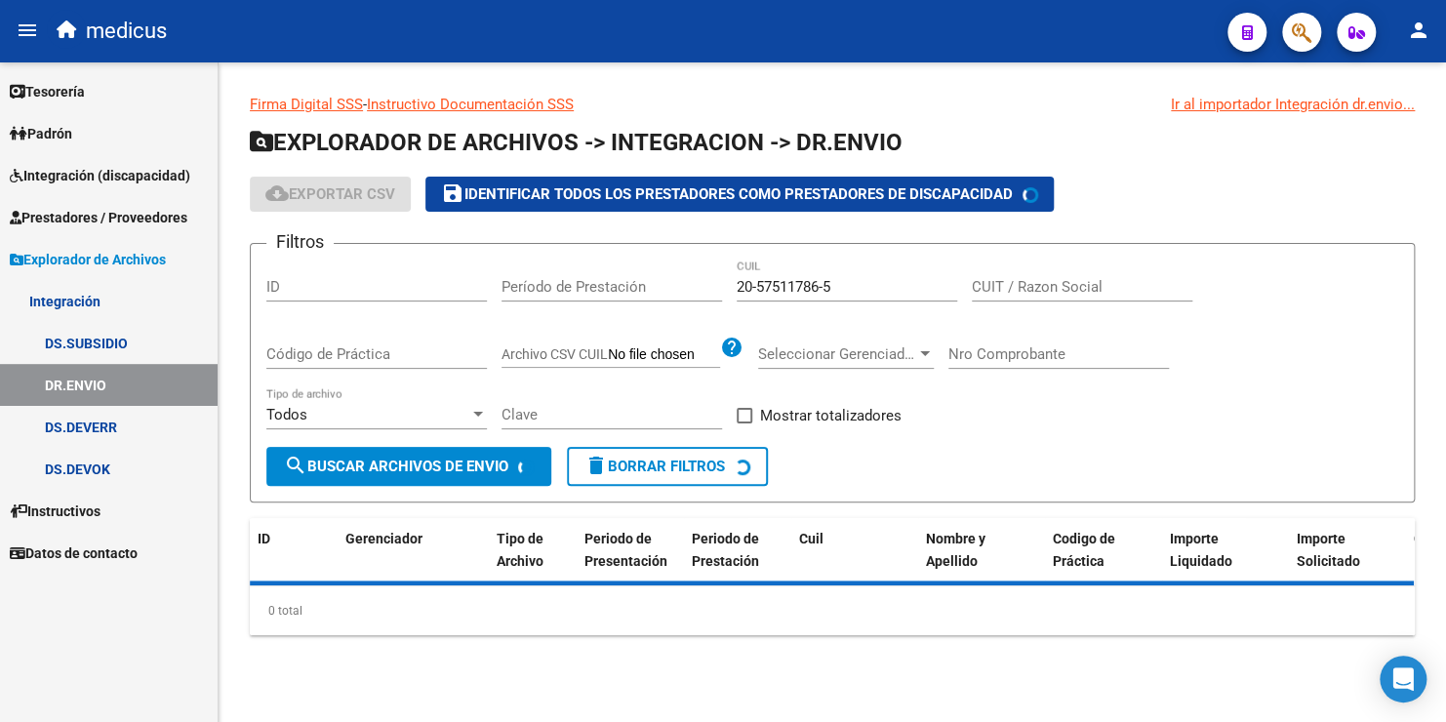
click at [837, 283] on input "20-57511786-5" at bounding box center [846, 287] width 220 height 18
drag, startPoint x: 840, startPoint y: 283, endPoint x: 625, endPoint y: 298, distance: 215.1
click at [650, 273] on div "Filtros ID Período de Prestación 20-57511786-5 CUIL CUIT / Razon Social Código …" at bounding box center [831, 352] width 1131 height 187
click at [1033, 275] on div "CUIT / Razon Social" at bounding box center [1082, 280] width 220 height 42
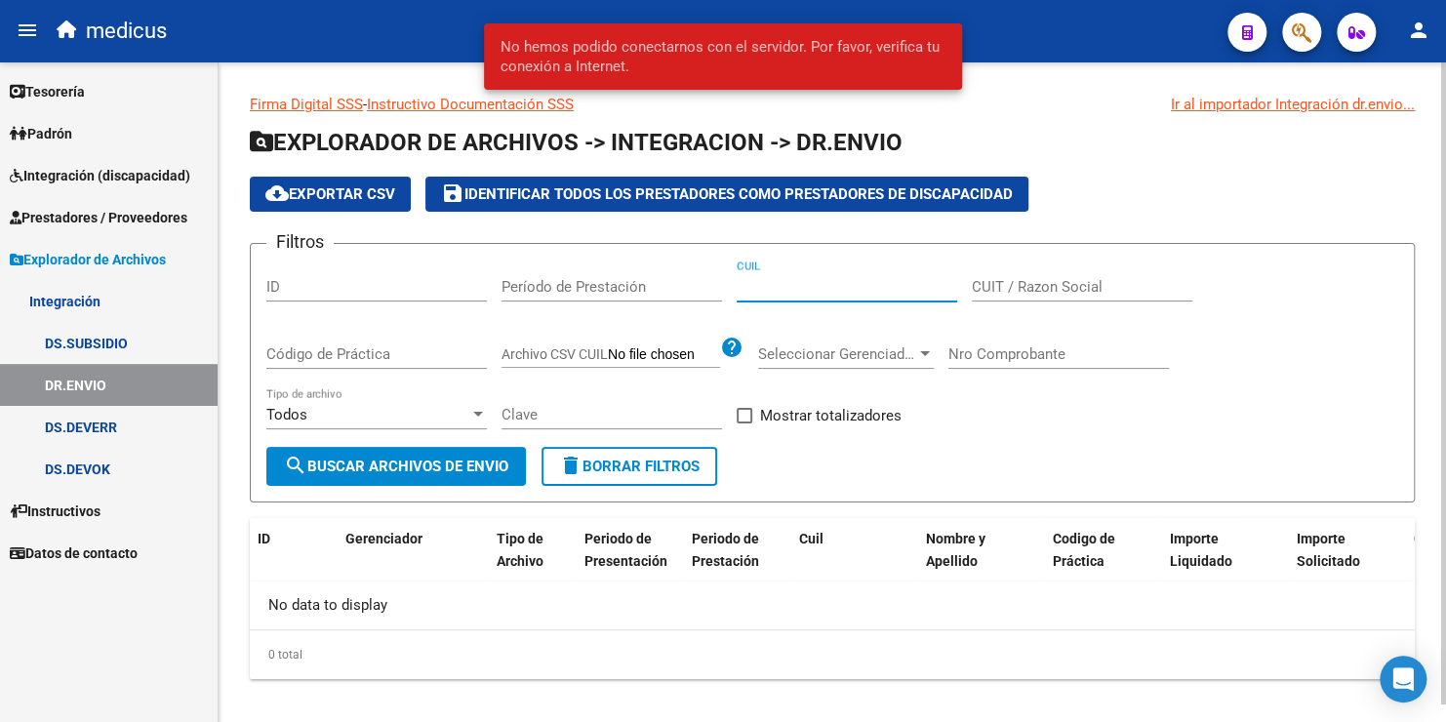
click at [758, 283] on input "CUIL" at bounding box center [846, 287] width 220 height 18
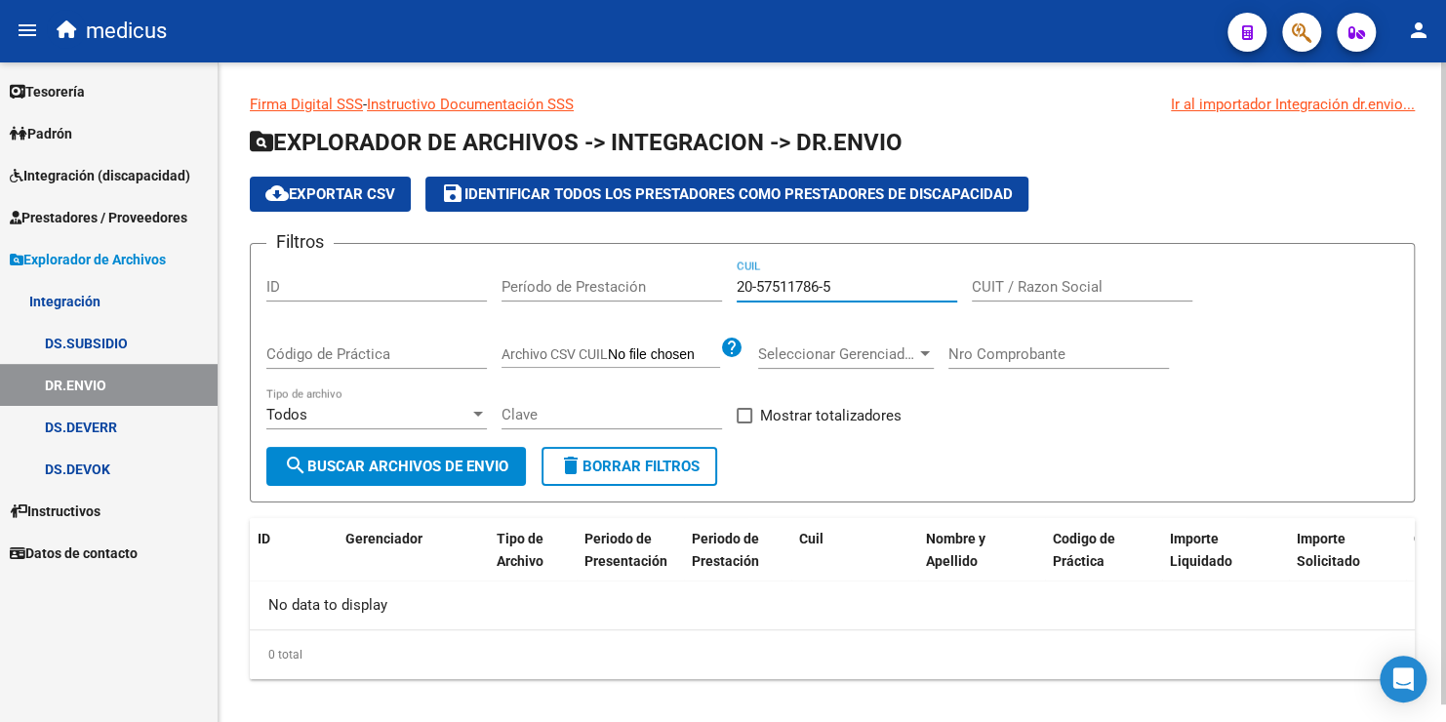
type input "20-57511786-5"
click at [399, 462] on span "search Buscar Archivos de Envio" at bounding box center [396, 466] width 224 height 18
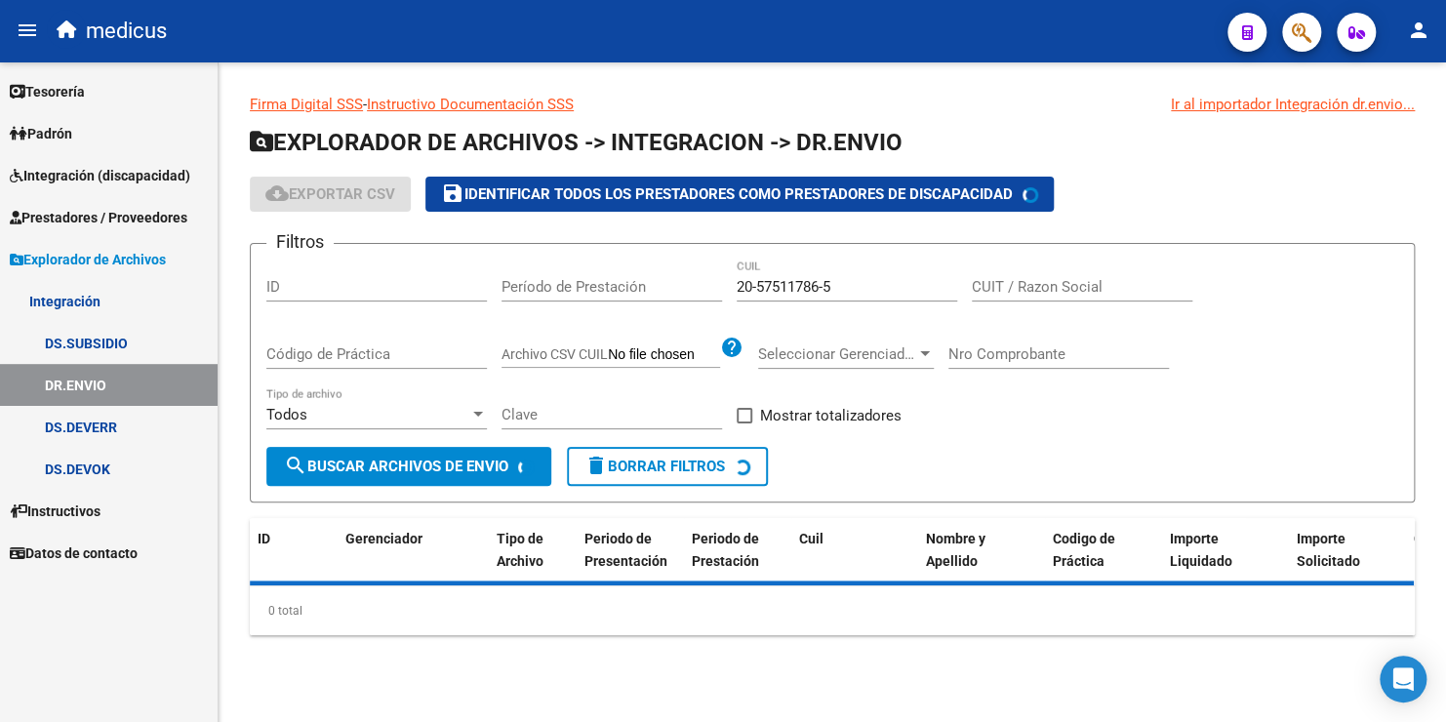
click at [845, 287] on input "20-57511786-5" at bounding box center [846, 287] width 220 height 18
click at [80, 423] on link "DS.DEVERR" at bounding box center [109, 427] width 218 height 42
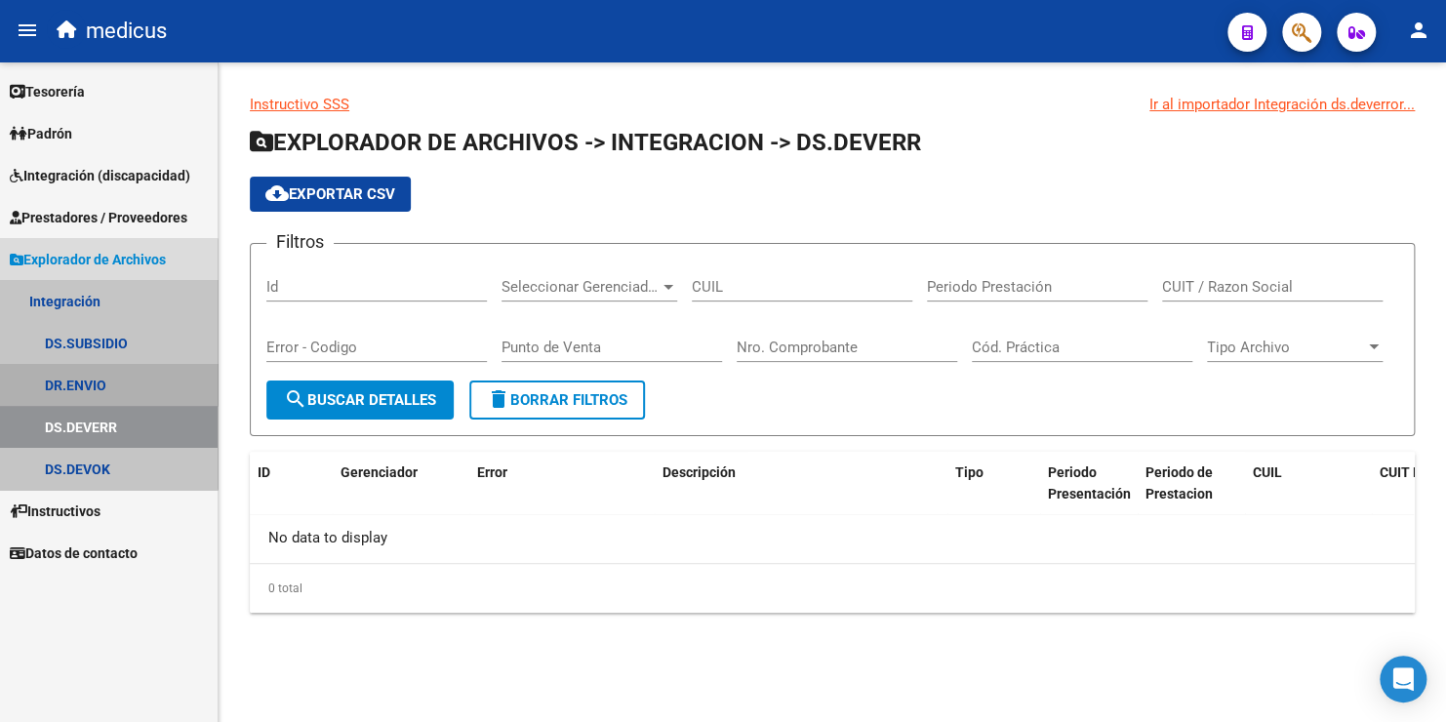
click at [90, 381] on link "DR.ENVIO" at bounding box center [109, 385] width 218 height 42
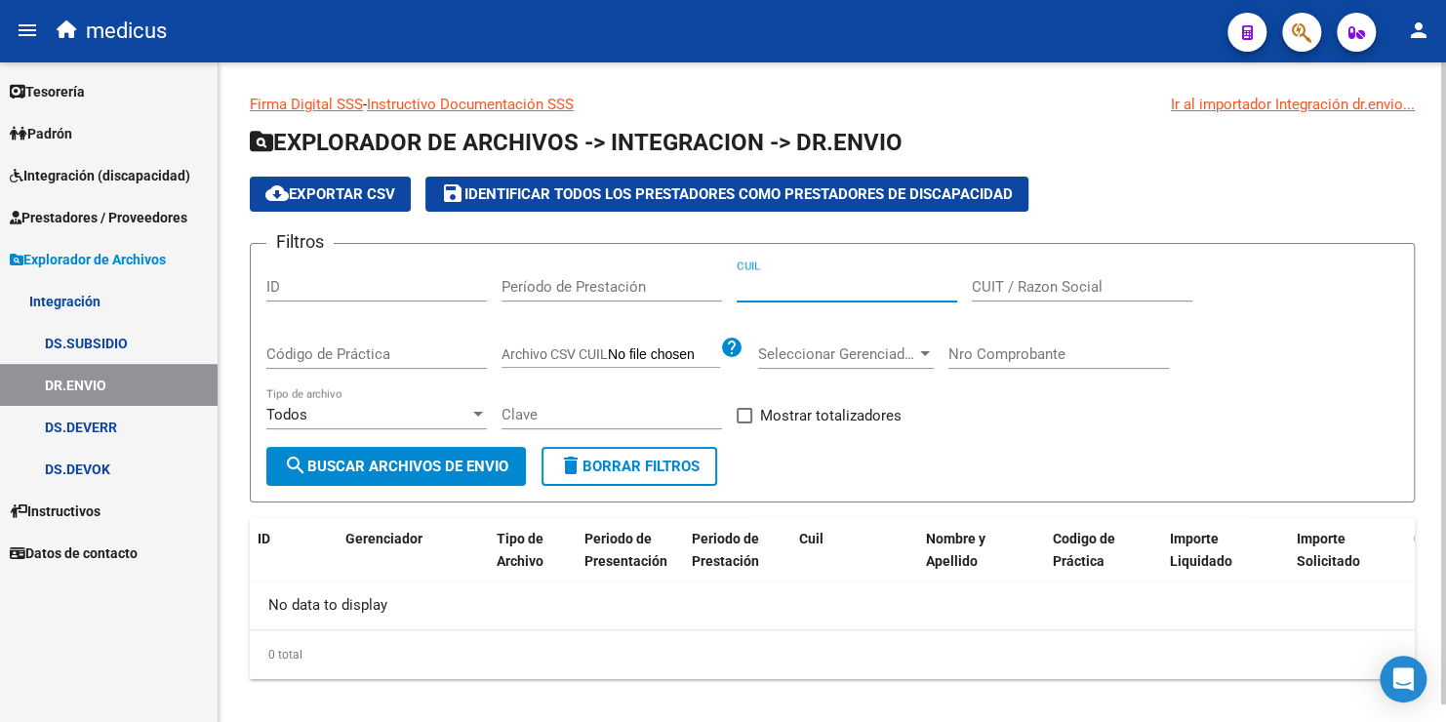
click at [827, 279] on input "CUIL" at bounding box center [846, 287] width 220 height 18
click at [764, 287] on input "CUIL" at bounding box center [846, 287] width 220 height 18
paste input "20-57511786-5"
type input "20-57511786-5"
click at [370, 462] on span "search Buscar Archivos de Envio" at bounding box center [396, 466] width 224 height 18
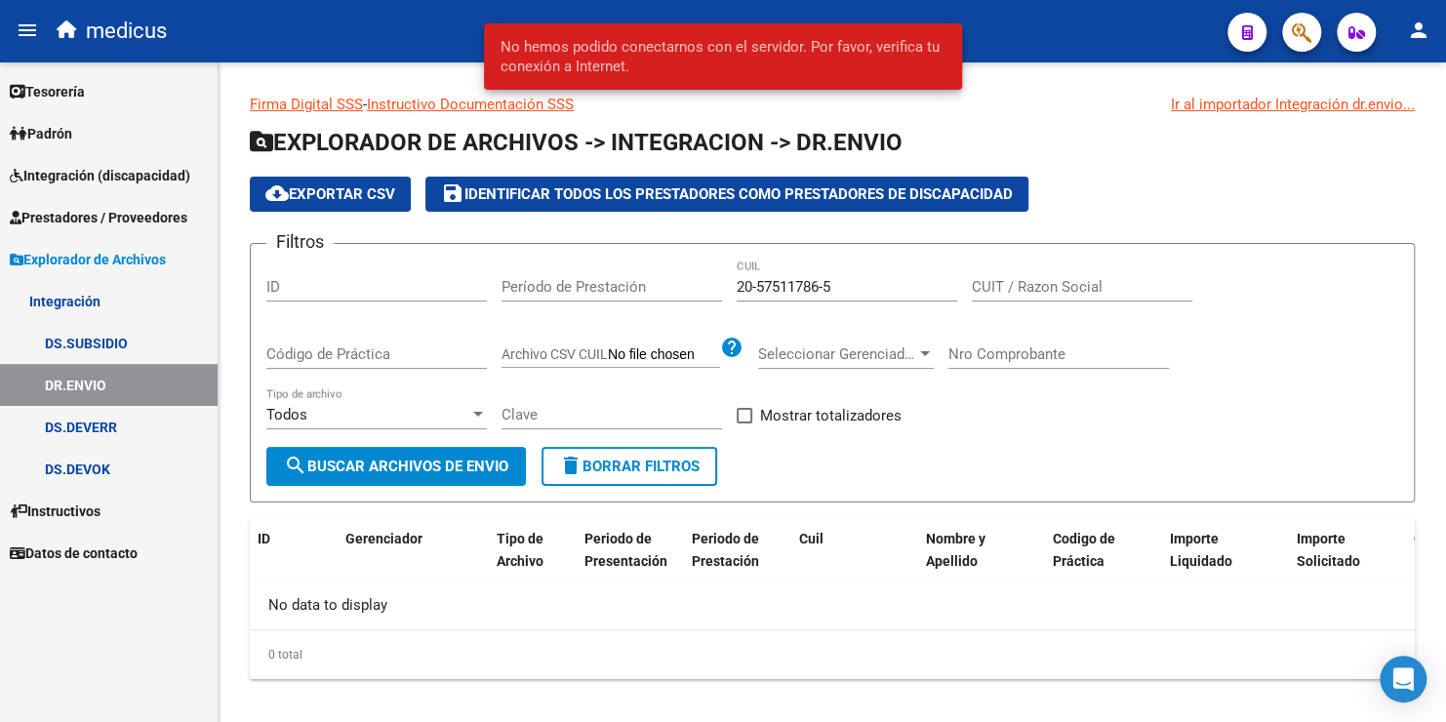
click at [768, 49] on span "No hemos podido conectarnos con el servidor. Por favor, verifica tu conexión a …" at bounding box center [722, 56] width 446 height 39
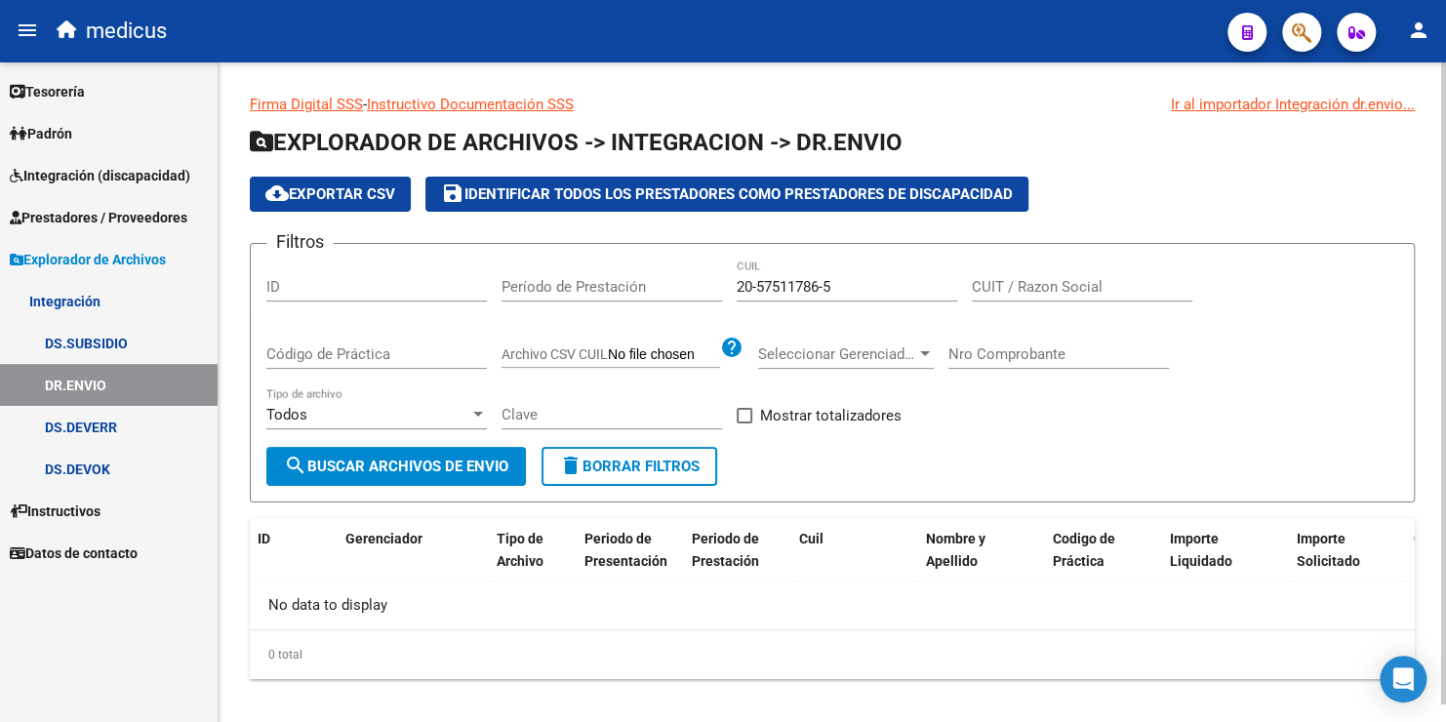
click at [367, 456] on button "search Buscar Archivos de Envio" at bounding box center [395, 466] width 259 height 39
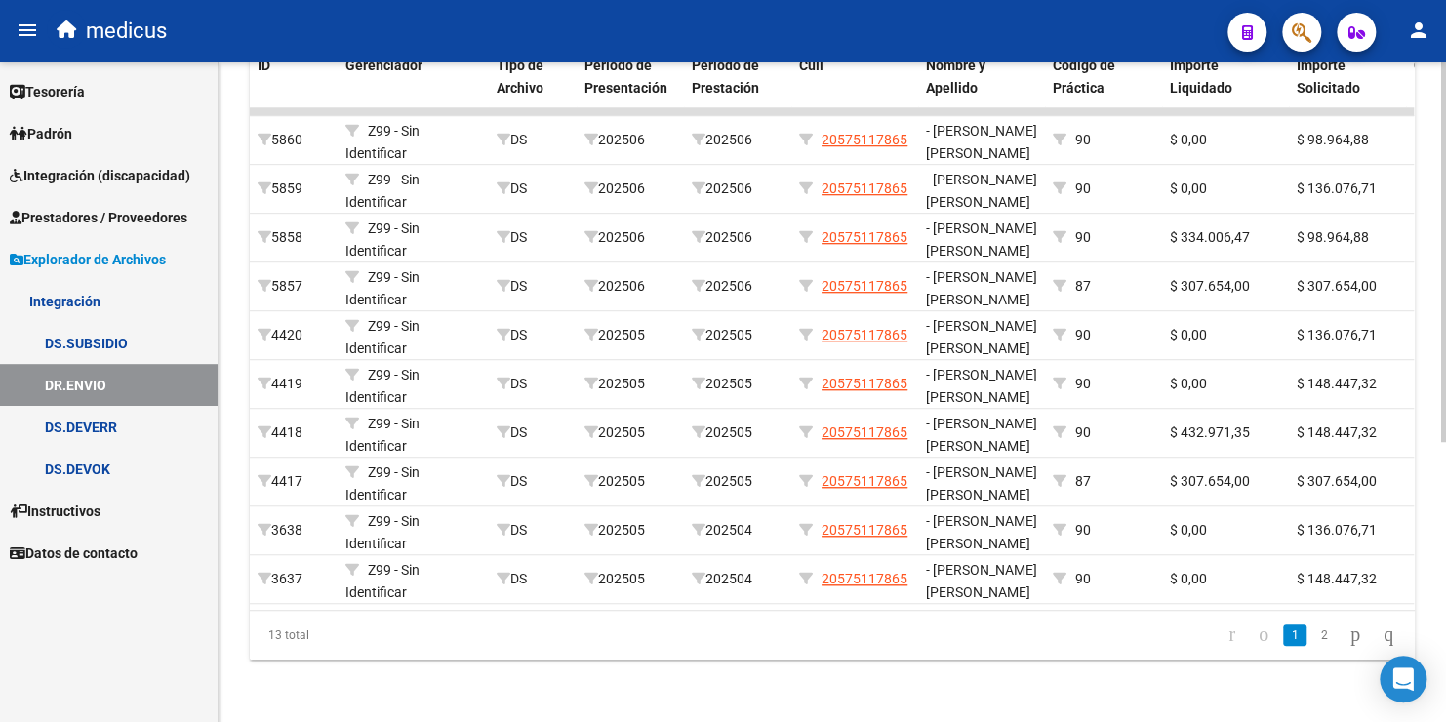
scroll to position [486, 0]
click at [1312, 636] on link "2" at bounding box center [1323, 634] width 23 height 21
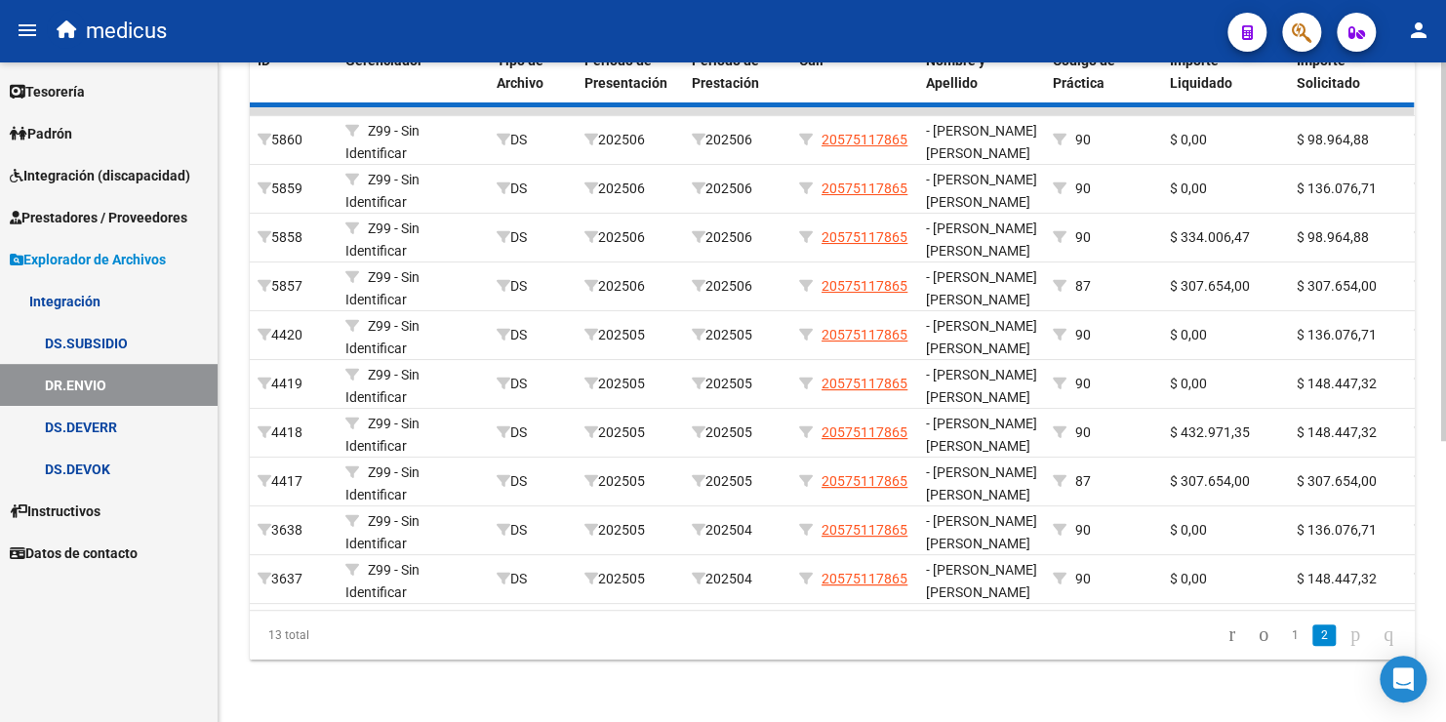
scroll to position [144, 0]
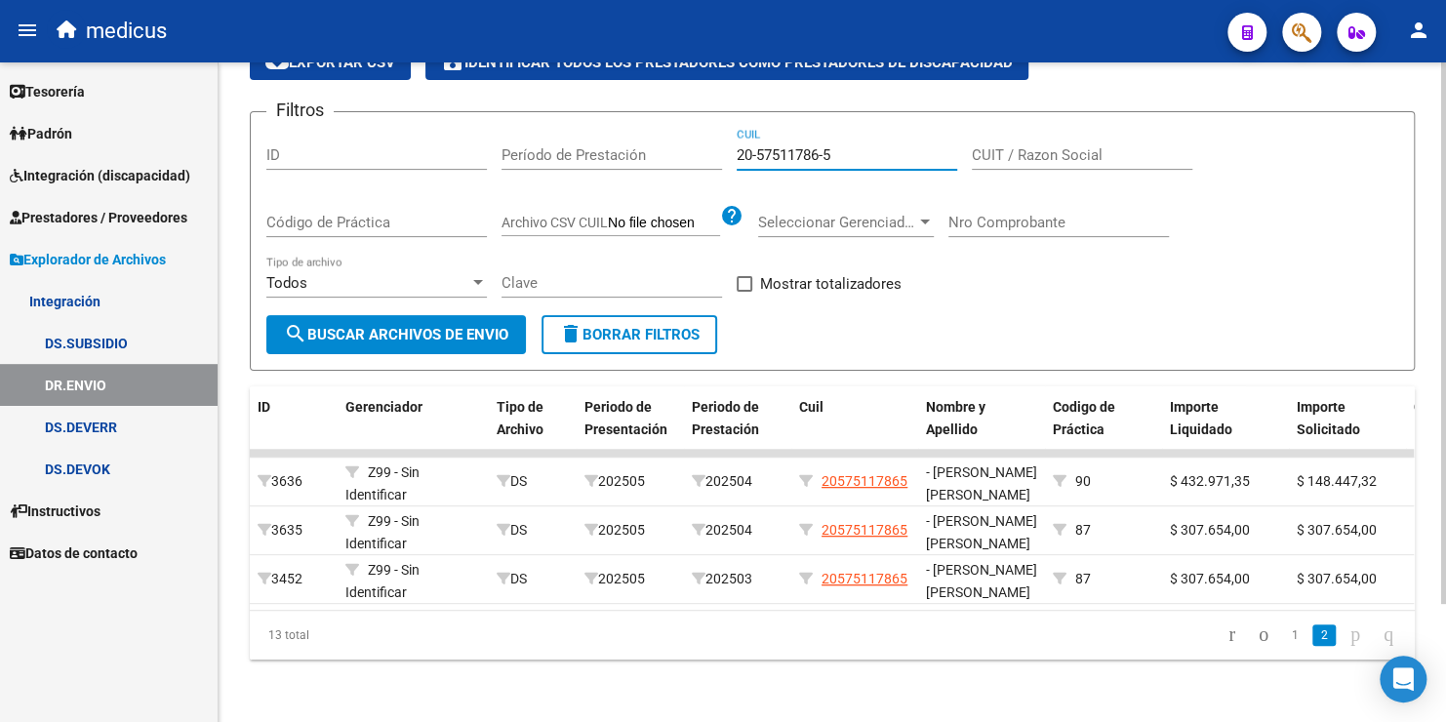
drag, startPoint x: 832, startPoint y: 140, endPoint x: 688, endPoint y: 140, distance: 144.4
click at [688, 140] on div "Filtros ID Período de Prestación 20-57511786-5 CUIL CUIT / Razon Social Código …" at bounding box center [831, 221] width 1131 height 187
click at [100, 343] on link "DS.SUBSIDIO" at bounding box center [109, 343] width 218 height 42
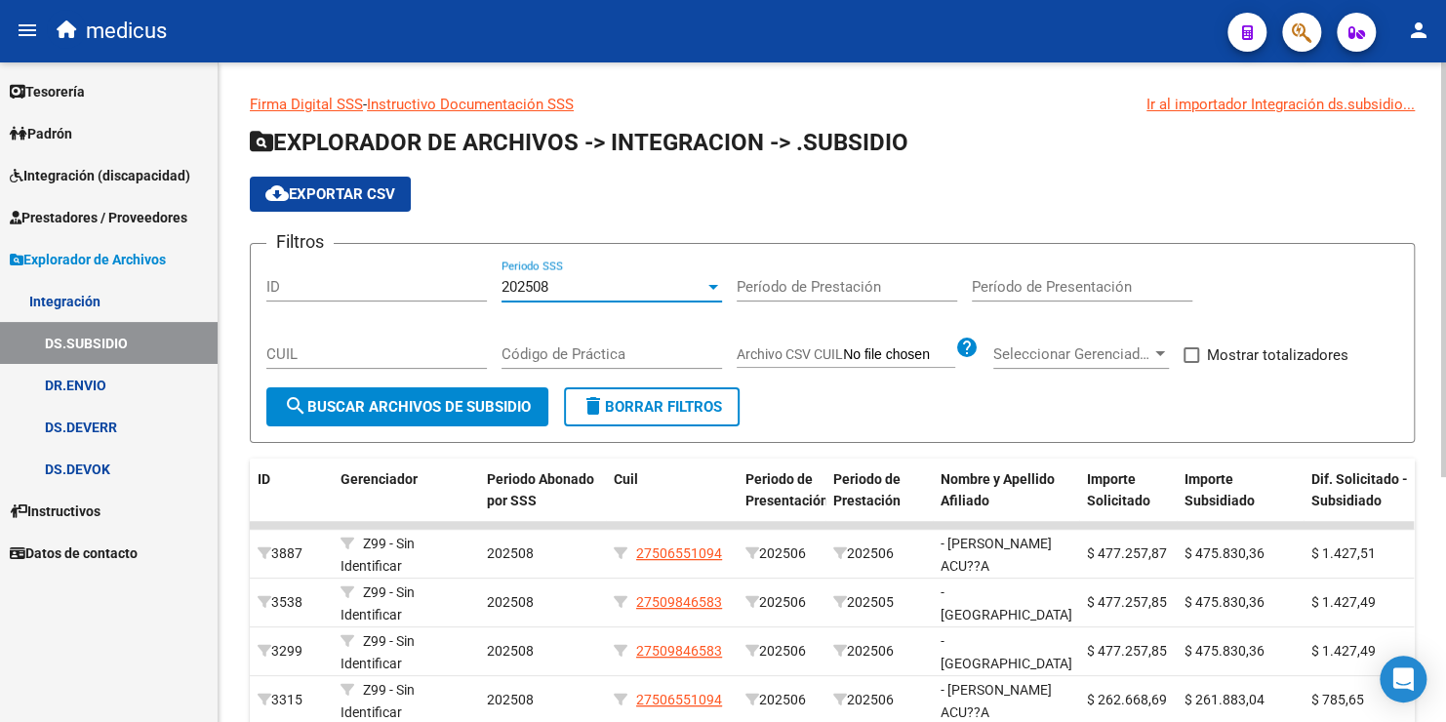
click at [572, 292] on div "202508" at bounding box center [602, 287] width 203 height 18
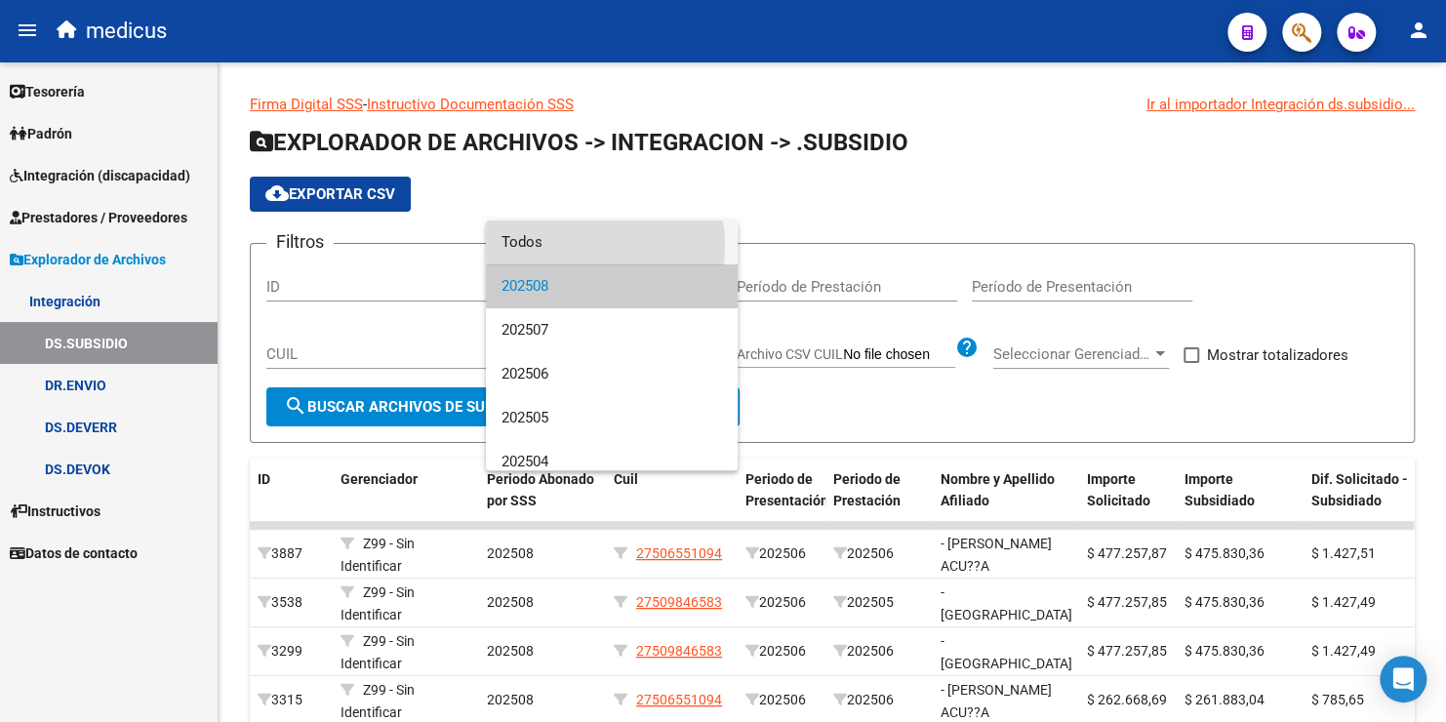
click at [560, 247] on span "Todos" at bounding box center [611, 242] width 220 height 44
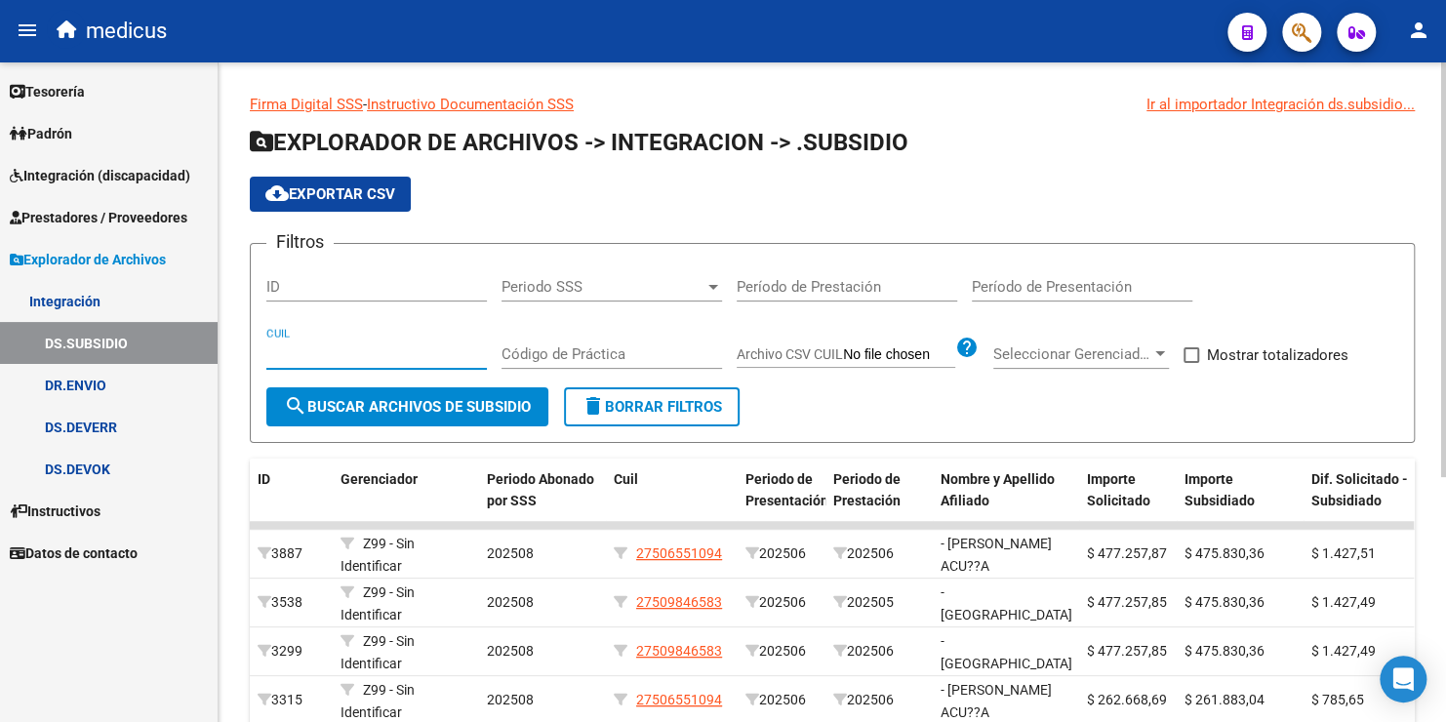
drag, startPoint x: 310, startPoint y: 347, endPoint x: 364, endPoint y: 344, distance: 53.7
click at [309, 347] on input "CUIL" at bounding box center [376, 354] width 220 height 18
paste input "20-57511786-5"
type input "20-57511786-5"
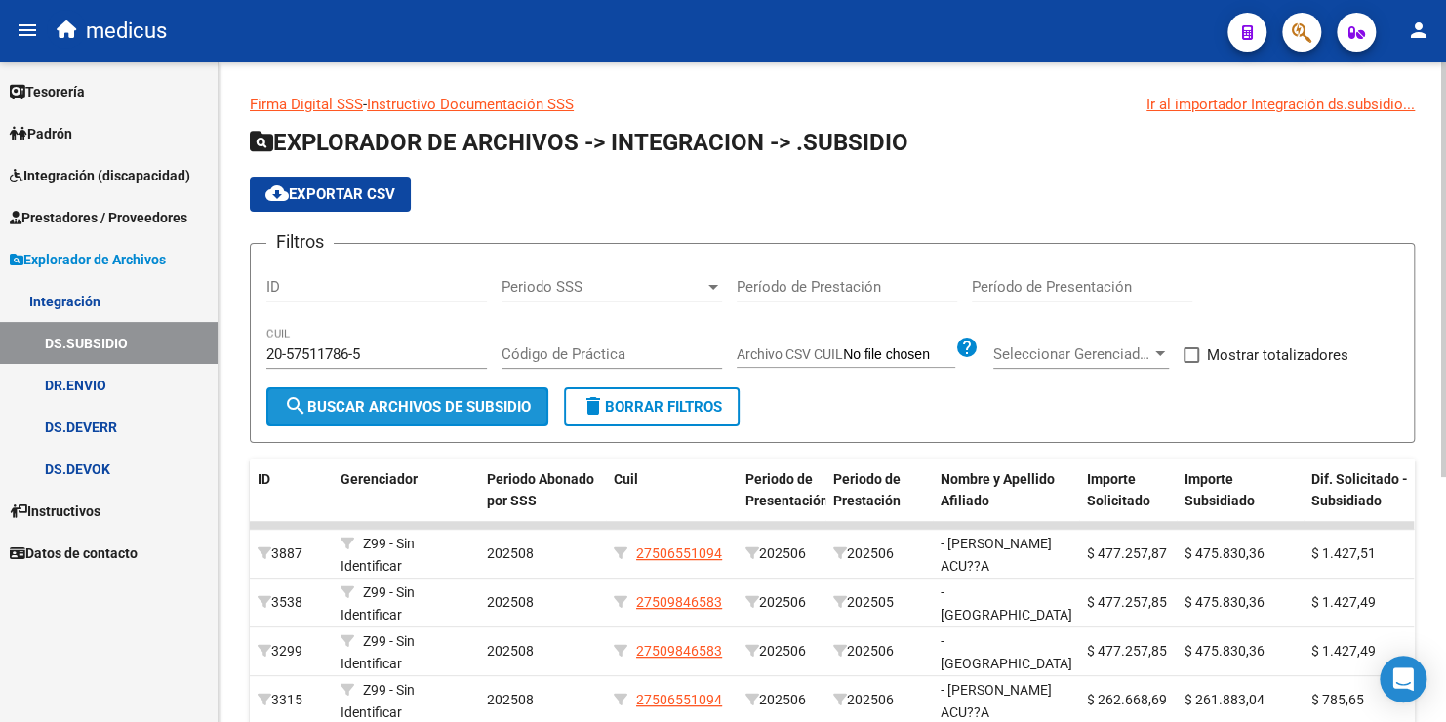
click at [435, 407] on span "search Buscar Archivos de Subsidio" at bounding box center [407, 407] width 247 height 18
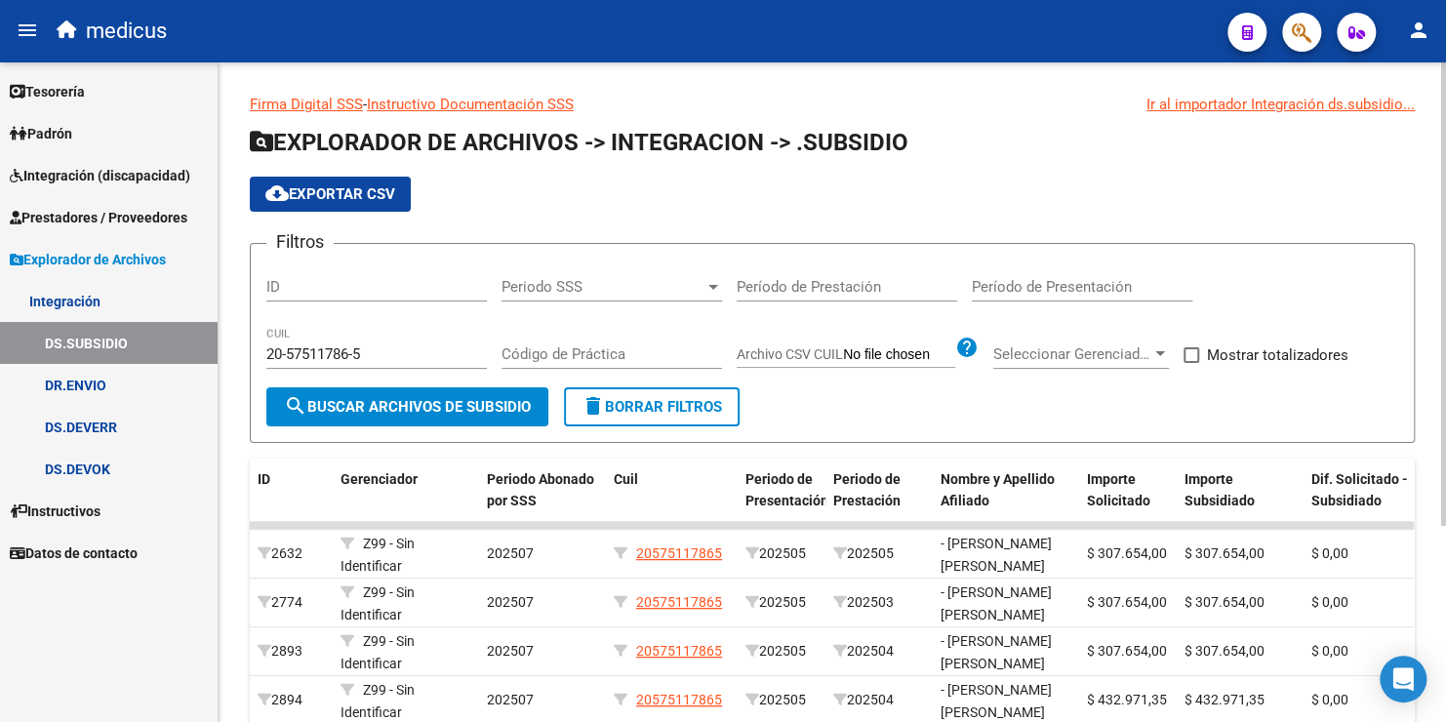
click at [378, 190] on span "cloud_download Exportar CSV" at bounding box center [330, 194] width 130 height 18
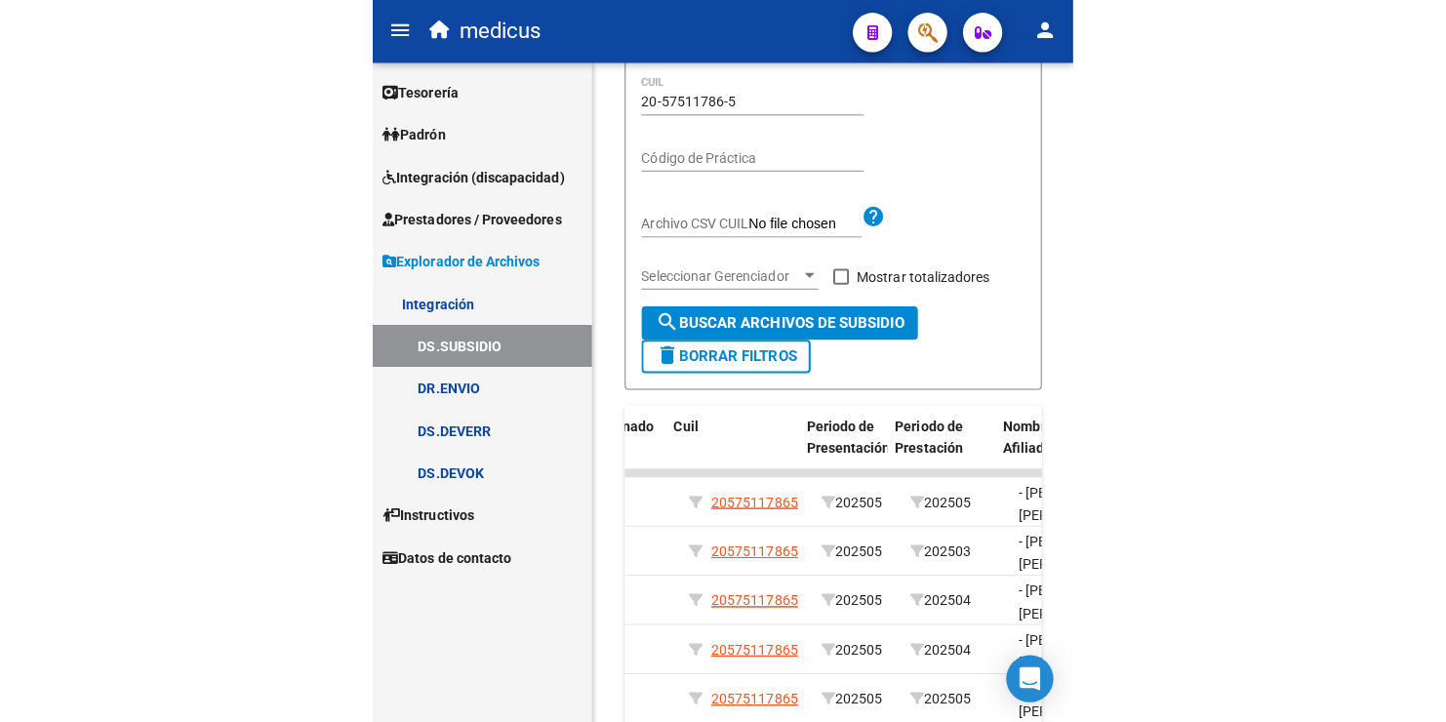
scroll to position [0, 237]
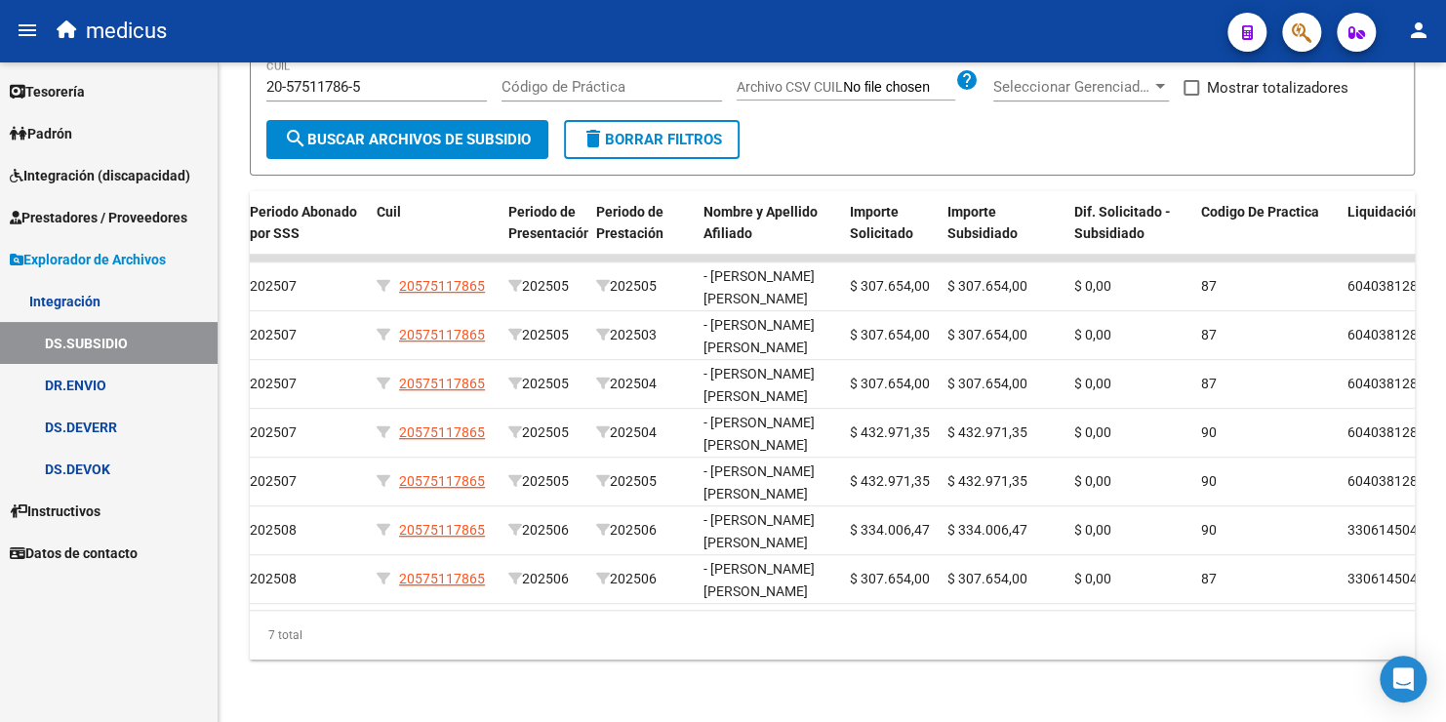
click at [99, 381] on link "DR.ENVIO" at bounding box center [109, 385] width 218 height 42
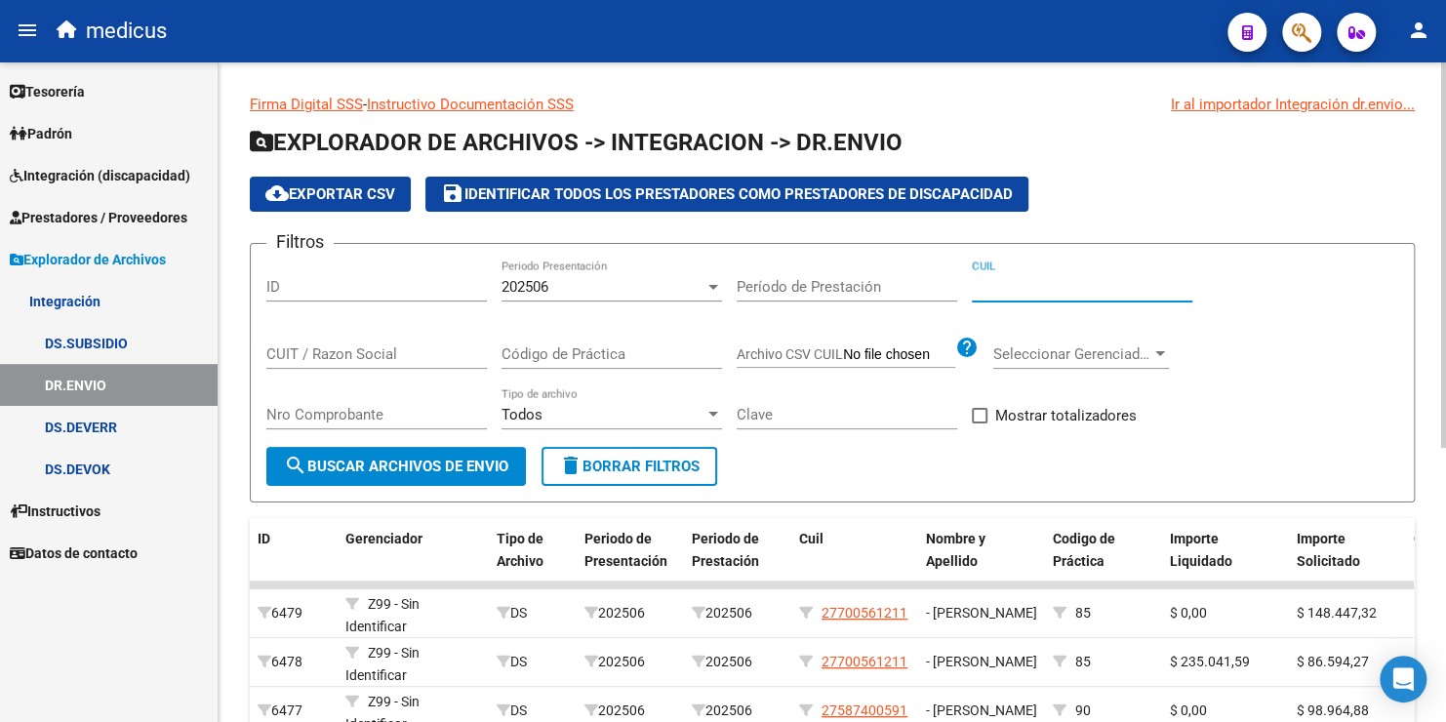
click at [1052, 288] on input "CUIL" at bounding box center [1082, 287] width 220 height 18
paste input "20-57511786-5"
type input "20-57511786-5"
click at [591, 298] on div "202506 Periodo Presentación" at bounding box center [611, 280] width 220 height 42
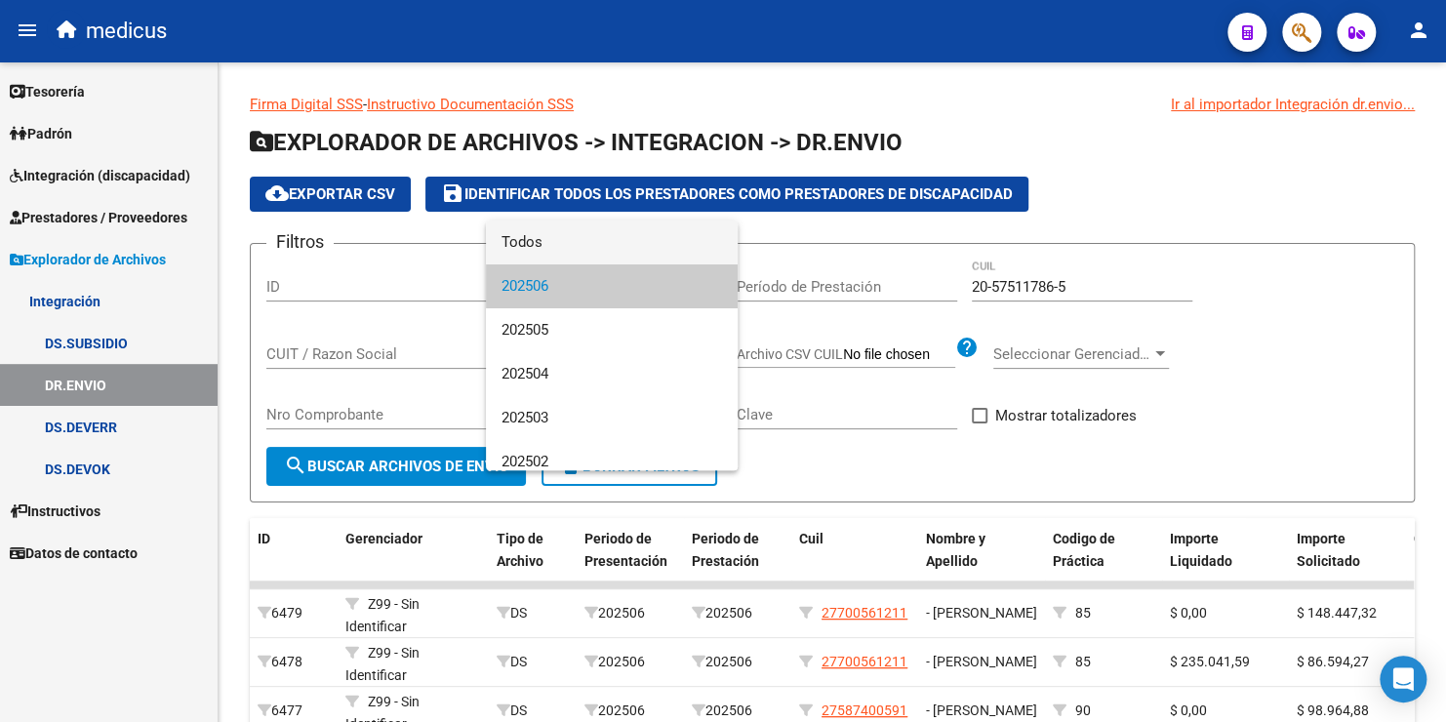
click at [558, 241] on span "Todos" at bounding box center [611, 242] width 220 height 44
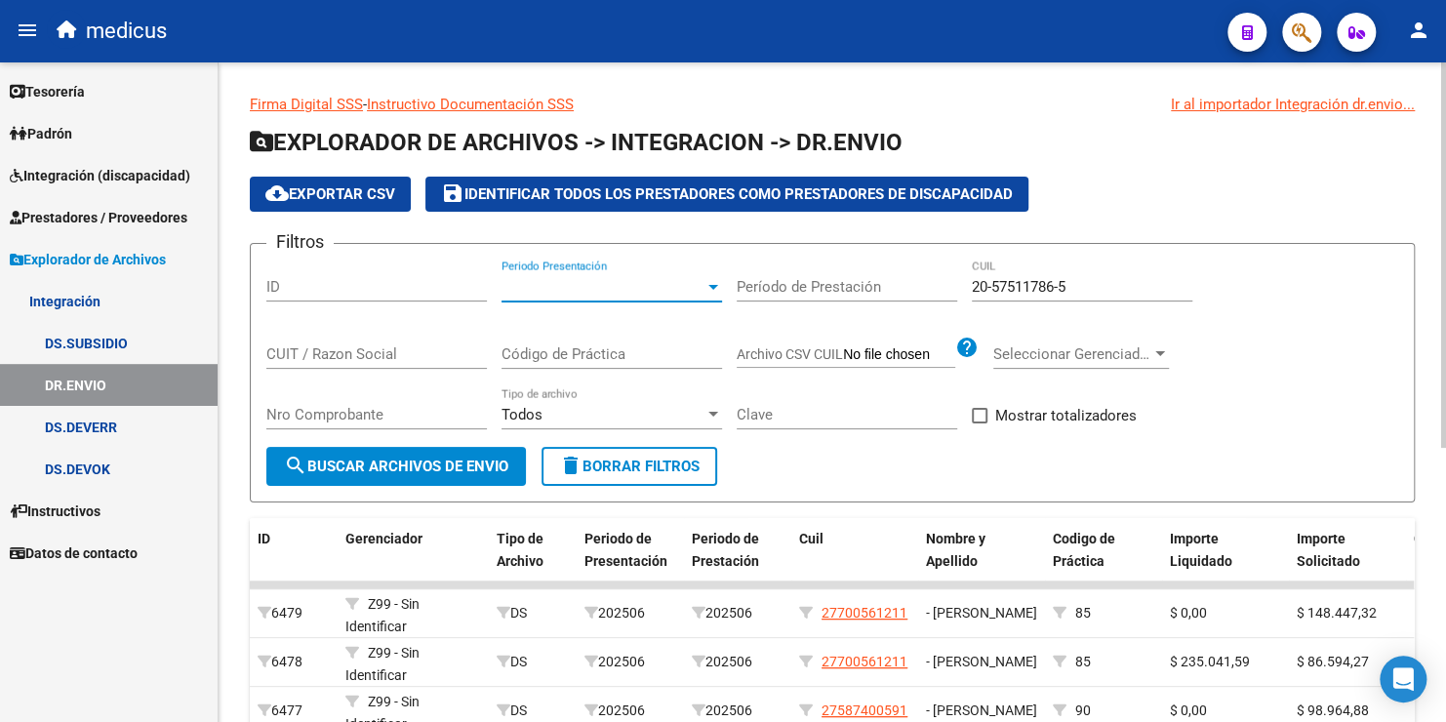
click at [432, 468] on span "search Buscar Archivos de Envio" at bounding box center [396, 466] width 224 height 18
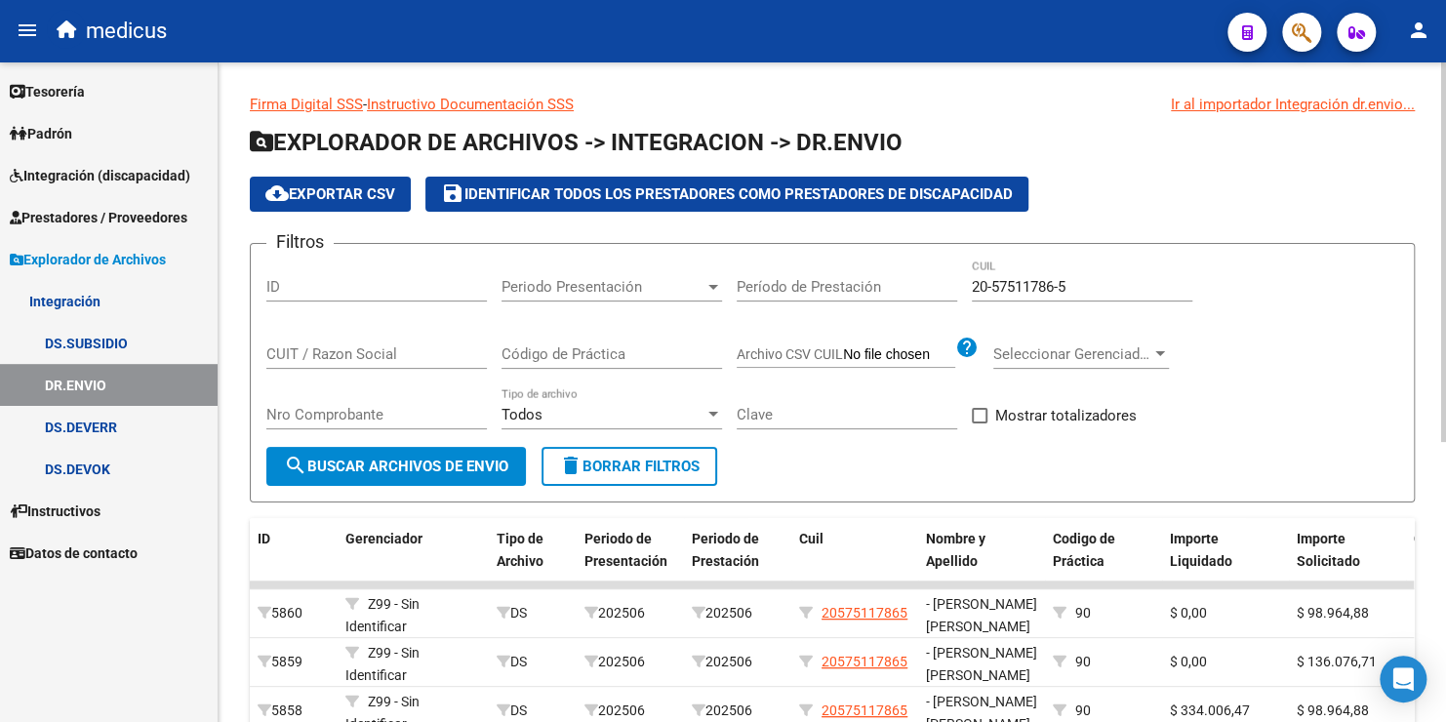
click at [381, 175] on app-list-header "EXPLORADOR DE ARCHIVOS -> INTEGRACION -> DR.ENVIO cloud_download Exportar CSV s…" at bounding box center [832, 315] width 1165 height 376
click at [370, 195] on span "cloud_download Exportar CSV" at bounding box center [330, 194] width 130 height 18
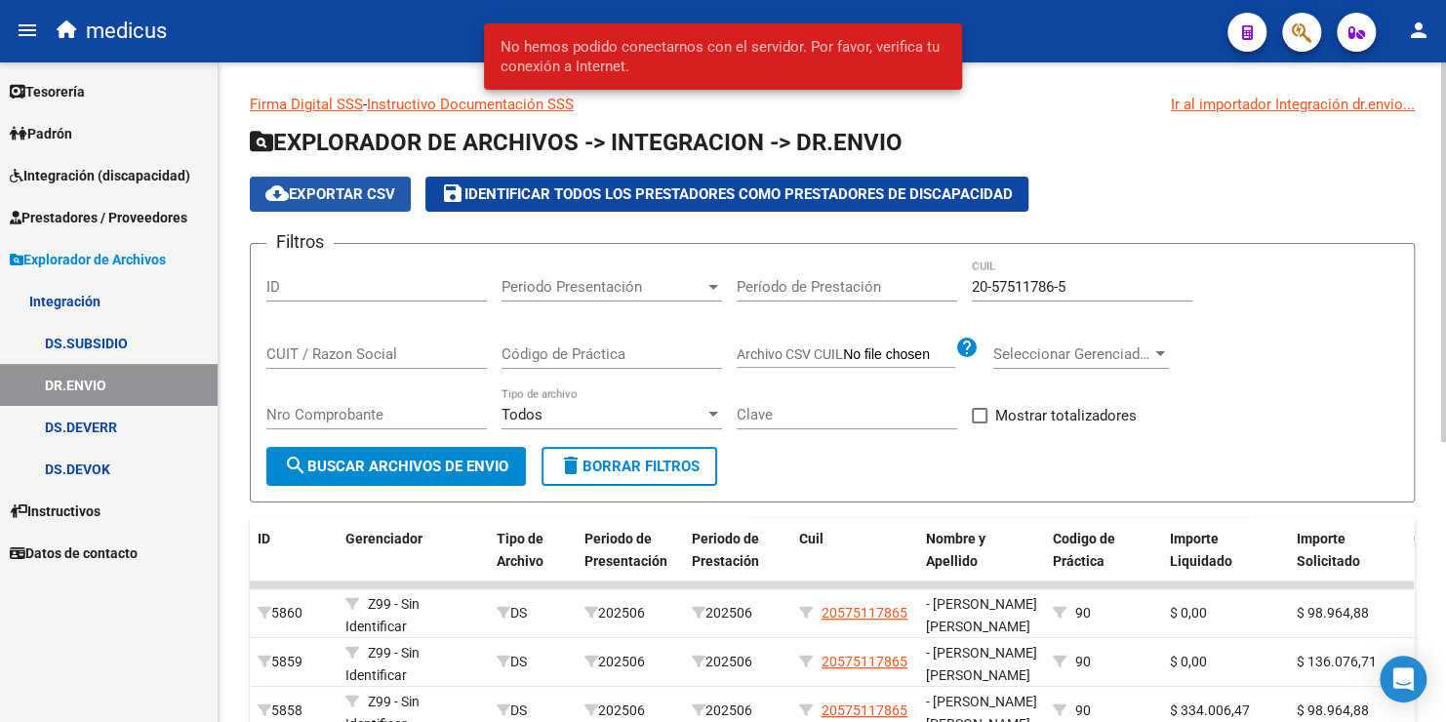
click at [321, 191] on span "cloud_download Exportar CSV" at bounding box center [330, 194] width 130 height 18
